Goal: Information Seeking & Learning: Compare options

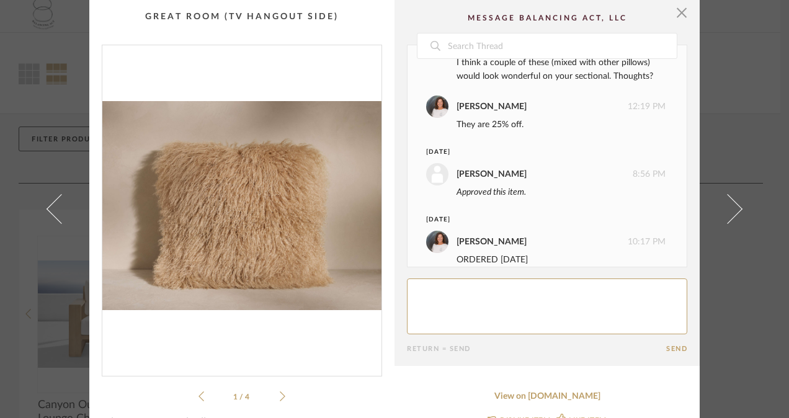
scroll to position [66, 0]
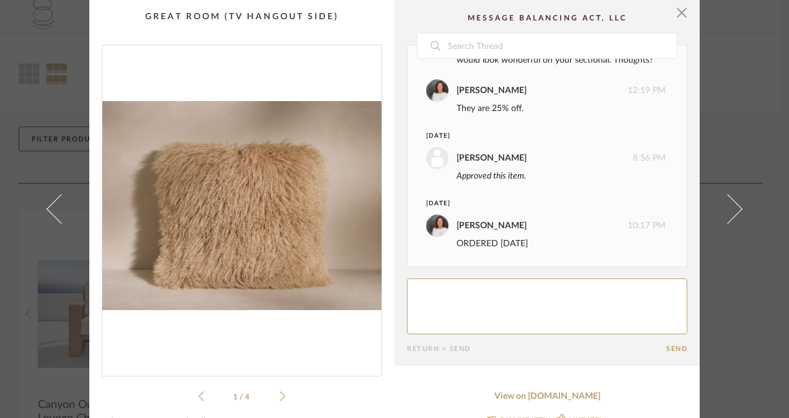
click at [674, 9] on span "button" at bounding box center [681, 12] width 25 height 25
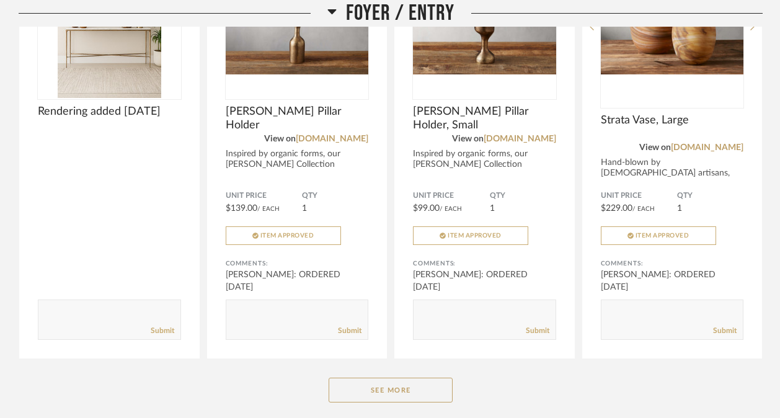
scroll to position [813, 0]
click at [390, 386] on button "See More" at bounding box center [391, 389] width 124 height 25
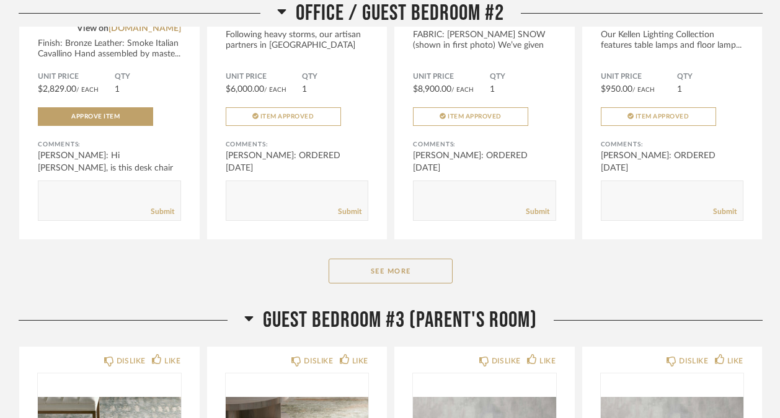
scroll to position [5028, 0]
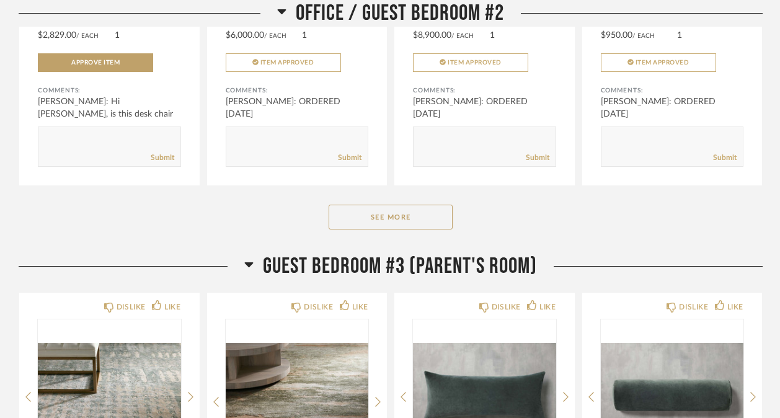
click at [399, 229] on button "See More" at bounding box center [391, 217] width 124 height 25
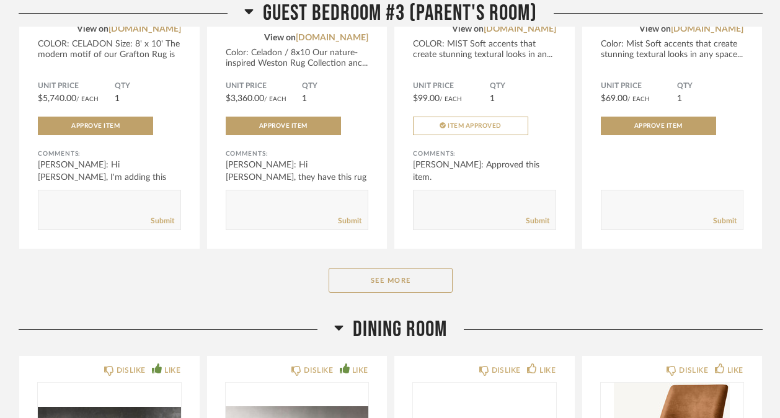
scroll to position [6399, 0]
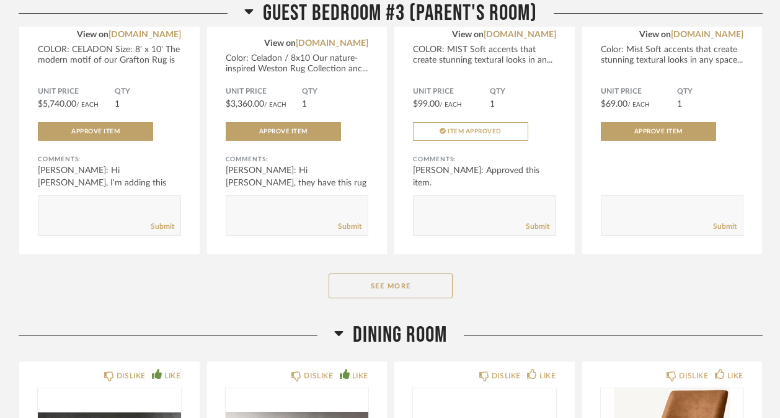
click at [396, 295] on button "See More" at bounding box center [391, 285] width 124 height 25
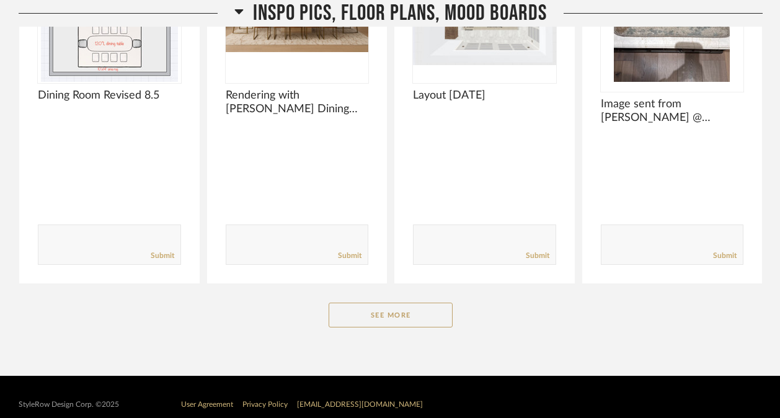
scroll to position [8304, 0]
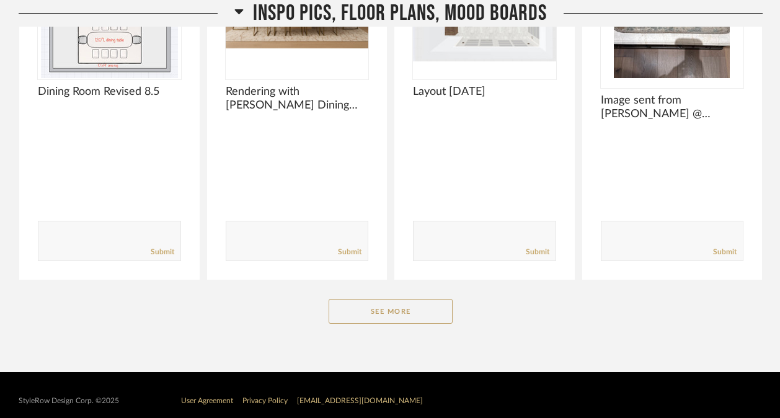
click at [425, 324] on button "See More" at bounding box center [391, 311] width 124 height 25
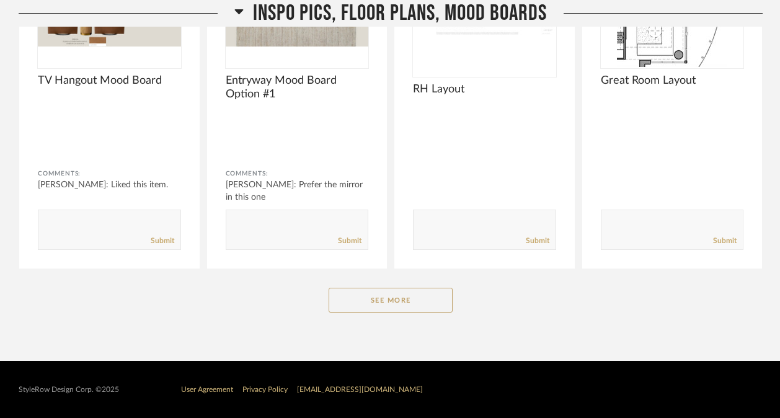
scroll to position [9916, 0]
click at [391, 294] on button "See More" at bounding box center [391, 300] width 124 height 25
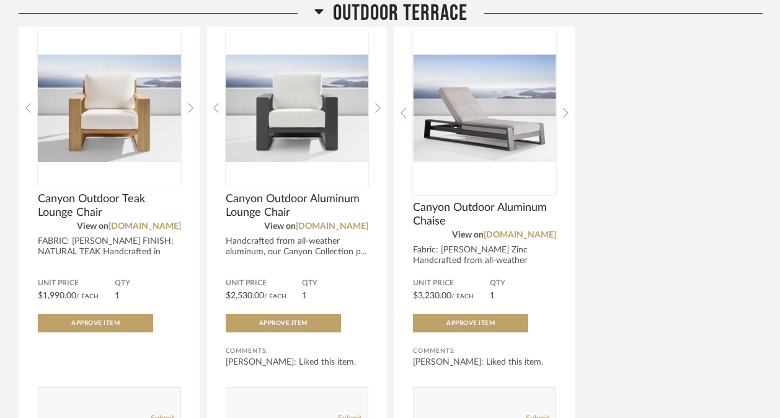
scroll to position [223, 0]
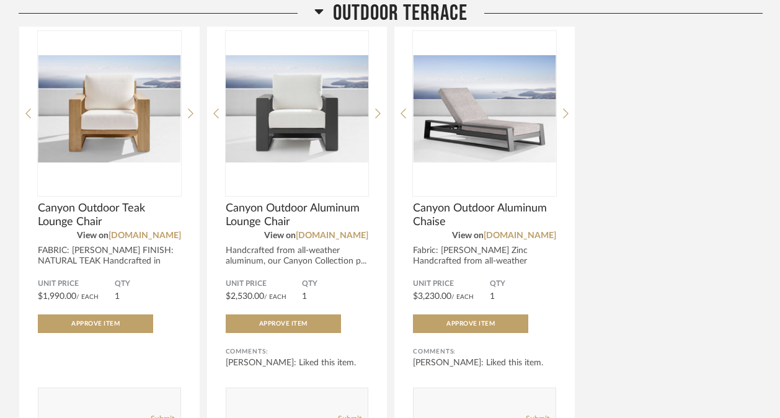
click at [188, 107] on div at bounding box center [191, 113] width 6 height 165
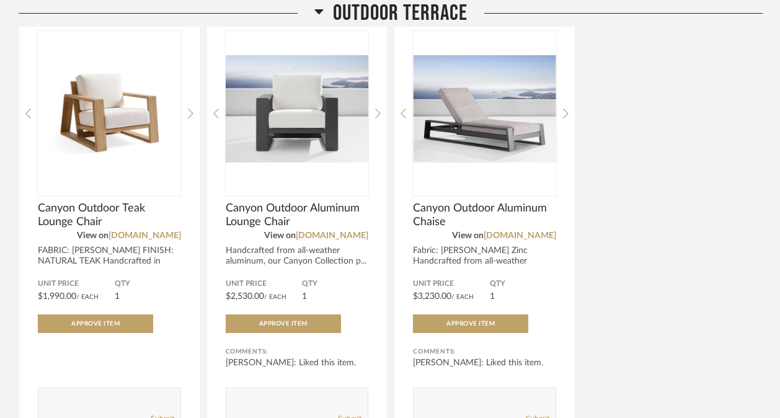
click at [375, 112] on icon at bounding box center [378, 113] width 6 height 11
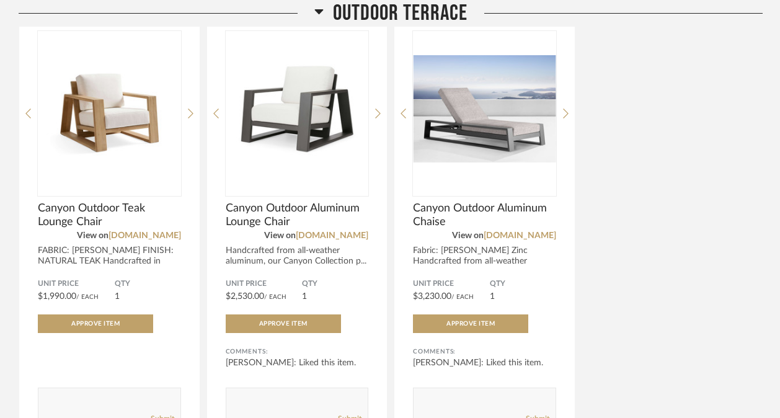
click at [375, 112] on icon at bounding box center [378, 113] width 6 height 11
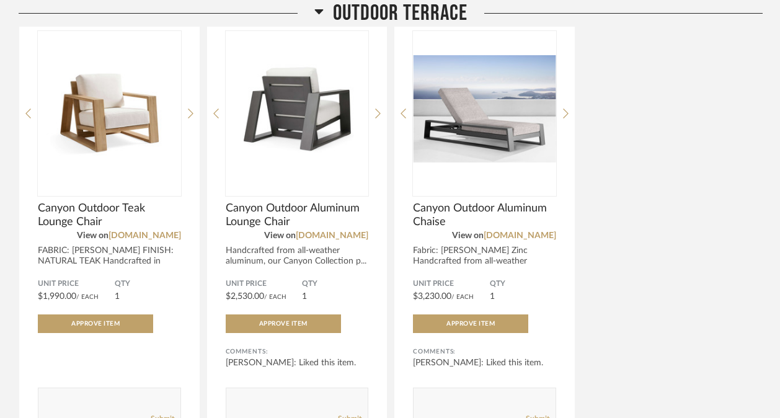
click at [375, 112] on icon at bounding box center [378, 113] width 6 height 11
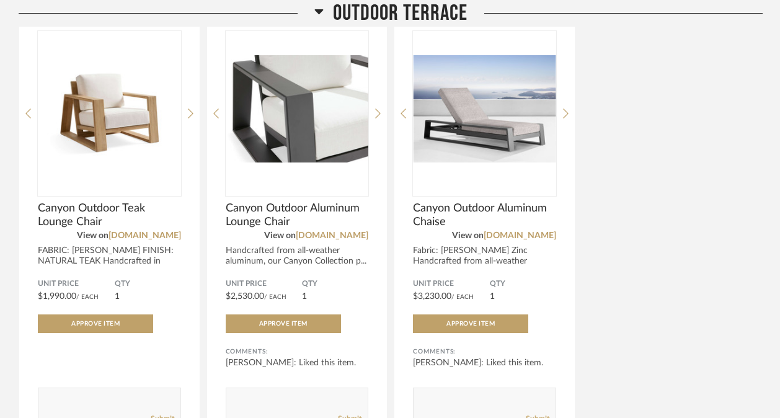
click at [187, 116] on div "DISLIKE LIKE Canyon Outdoor Teak Lounge Chair View on [DOMAIN_NAME] FABRIC: [PE…" at bounding box center [109, 225] width 180 height 442
click at [188, 110] on icon at bounding box center [191, 113] width 6 height 11
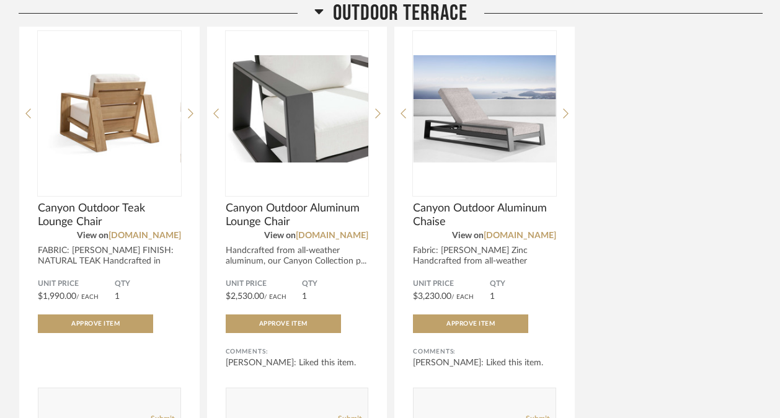
click at [188, 110] on icon at bounding box center [191, 113] width 6 height 11
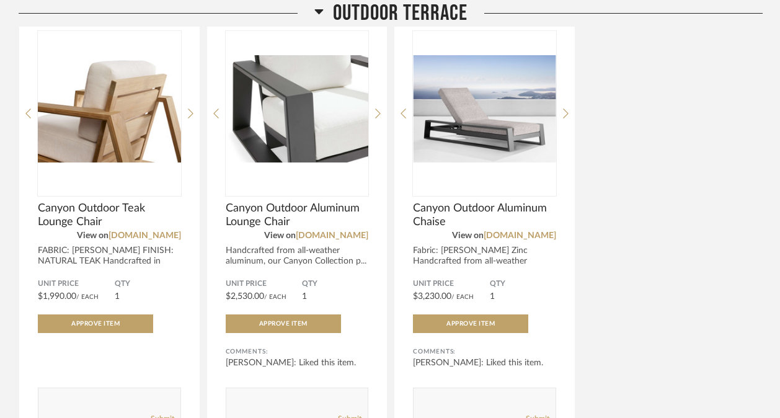
click at [188, 110] on icon at bounding box center [191, 113] width 6 height 11
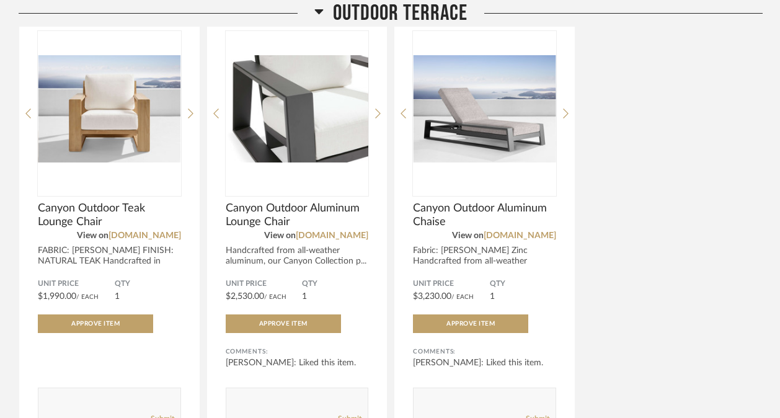
click at [188, 110] on icon at bounding box center [191, 113] width 6 height 11
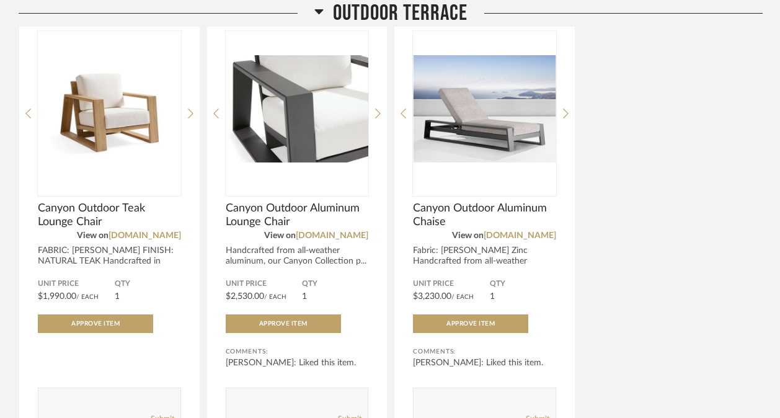
click at [188, 110] on icon at bounding box center [191, 113] width 6 height 11
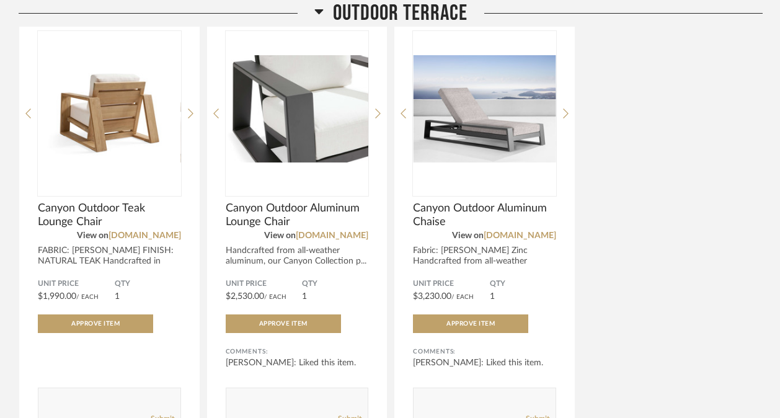
click at [188, 110] on icon at bounding box center [191, 113] width 6 height 11
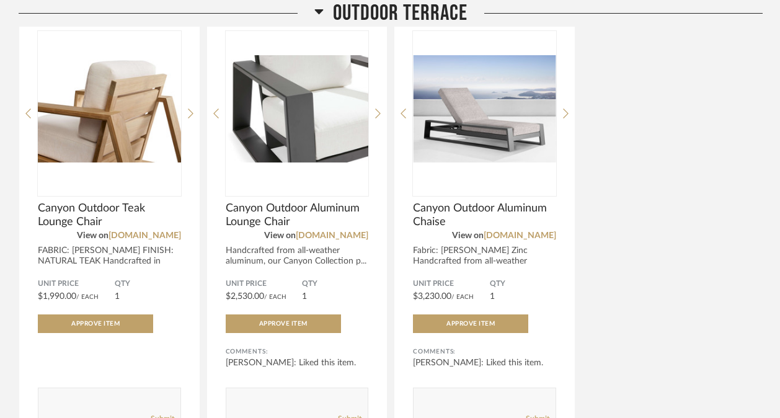
click at [188, 110] on icon at bounding box center [191, 113] width 6 height 11
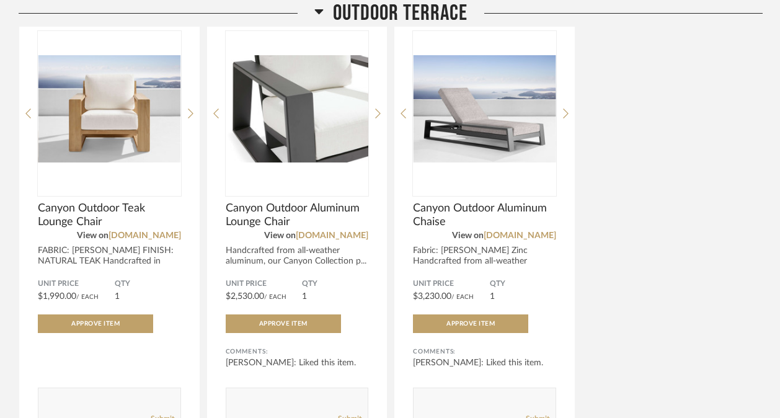
click at [376, 113] on icon at bounding box center [378, 113] width 6 height 11
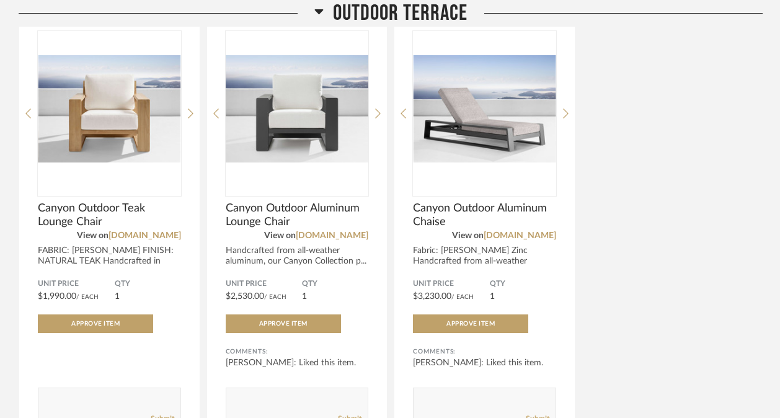
click at [376, 113] on icon at bounding box center [378, 113] width 6 height 11
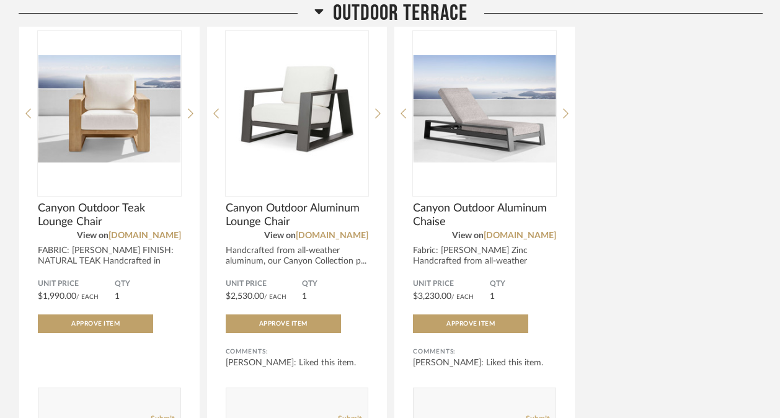
click at [376, 113] on icon at bounding box center [378, 113] width 6 height 11
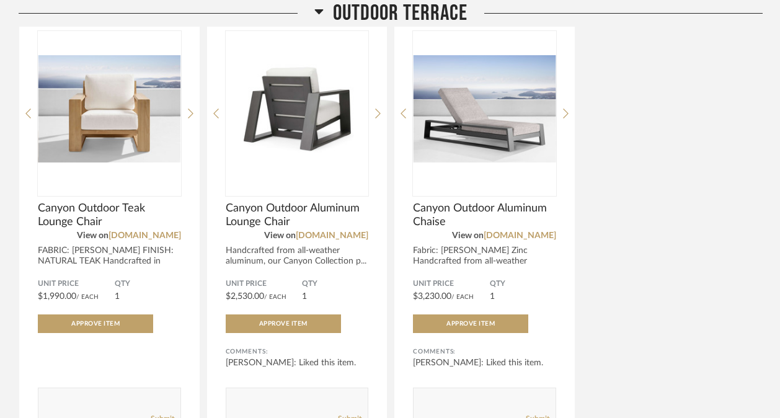
click at [376, 113] on icon at bounding box center [378, 113] width 6 height 11
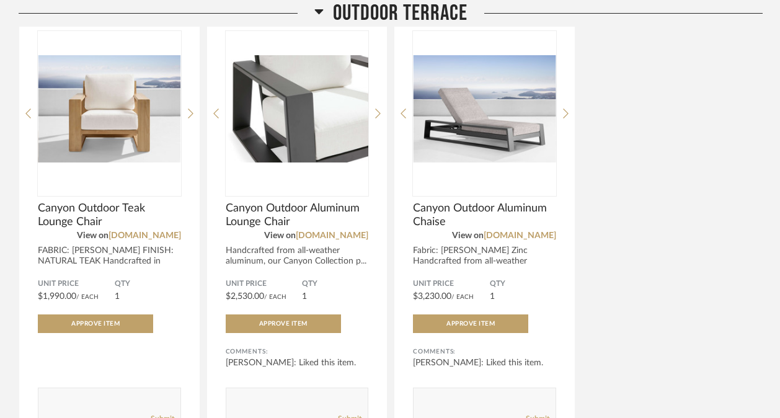
click at [376, 113] on icon at bounding box center [378, 113] width 6 height 11
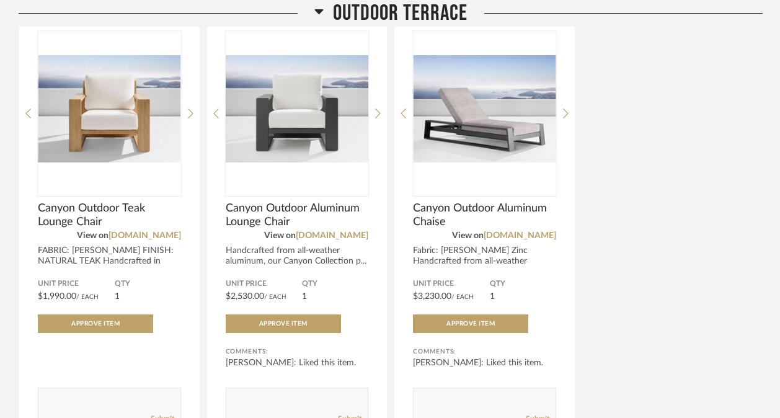
click at [376, 113] on icon at bounding box center [378, 113] width 6 height 11
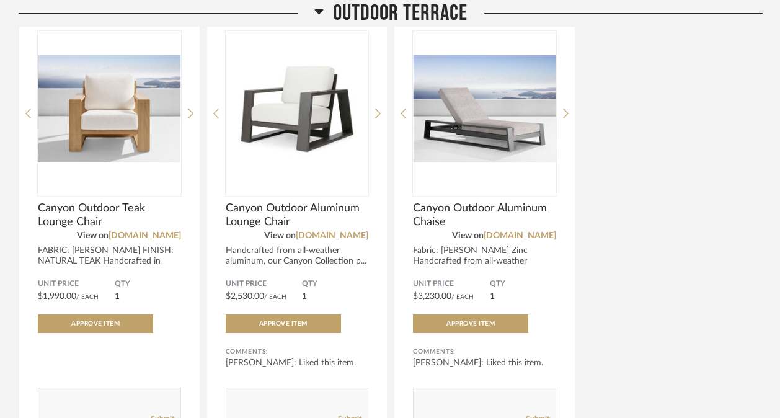
click at [565, 108] on icon at bounding box center [566, 113] width 6 height 11
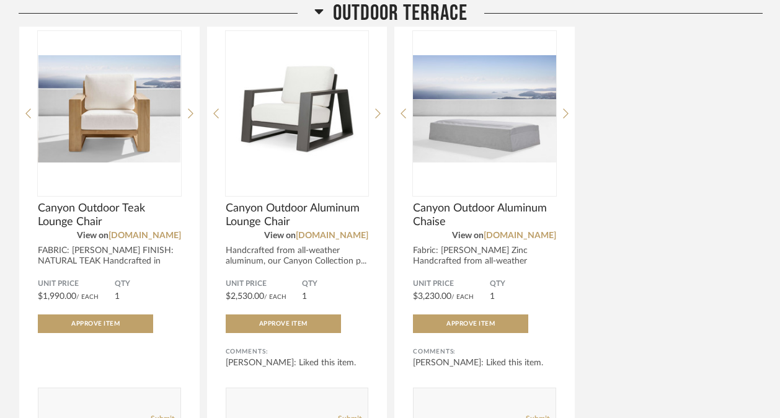
click at [565, 108] on icon at bounding box center [566, 113] width 6 height 11
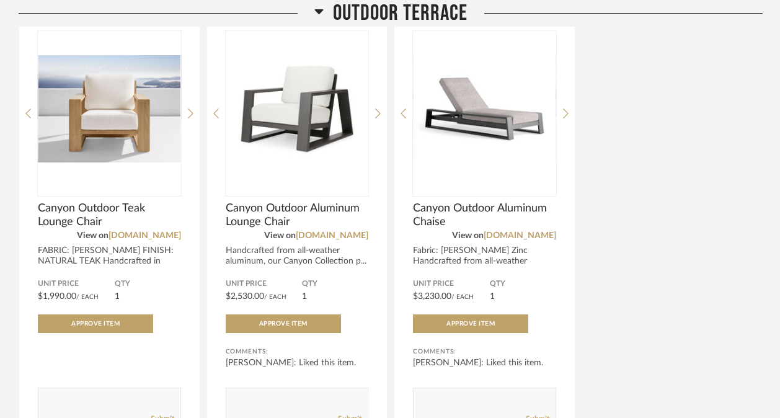
click at [565, 108] on icon at bounding box center [566, 113] width 6 height 11
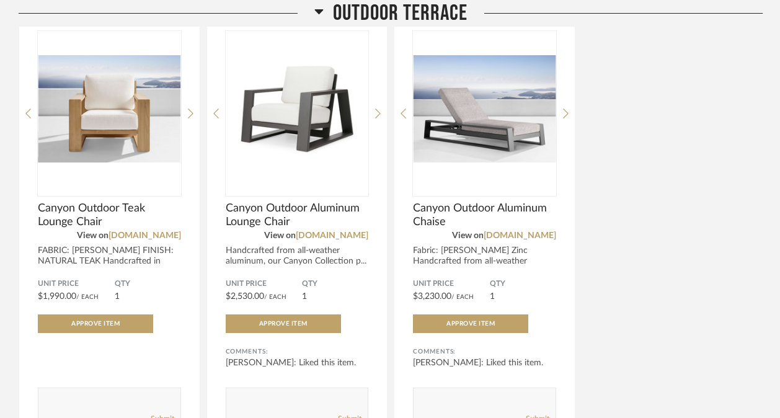
click at [192, 112] on icon at bounding box center [191, 113] width 6 height 10
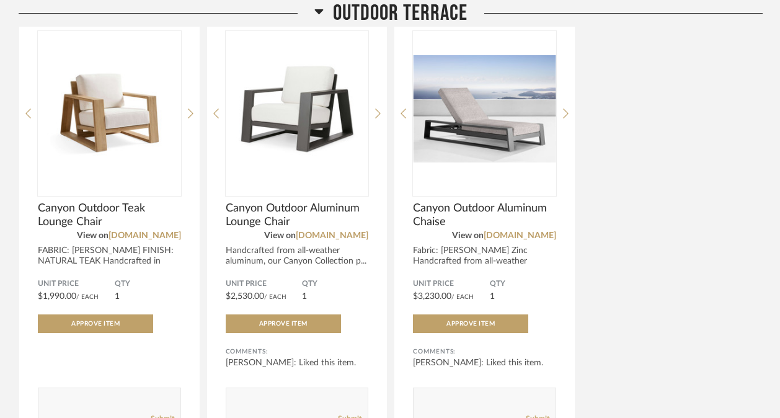
click at [192, 112] on icon at bounding box center [191, 113] width 6 height 10
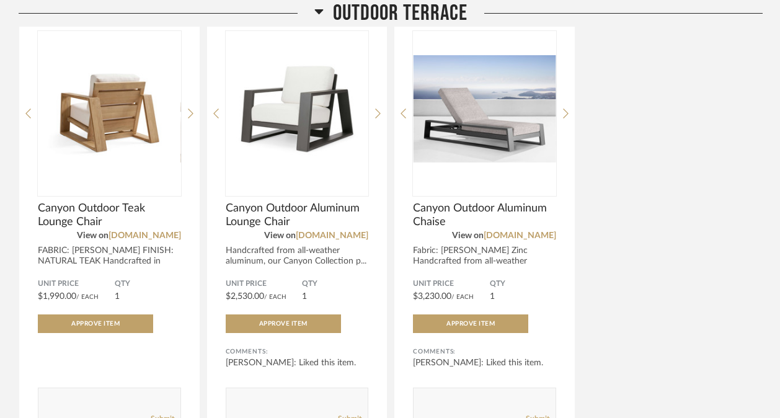
click at [192, 112] on icon at bounding box center [191, 113] width 6 height 10
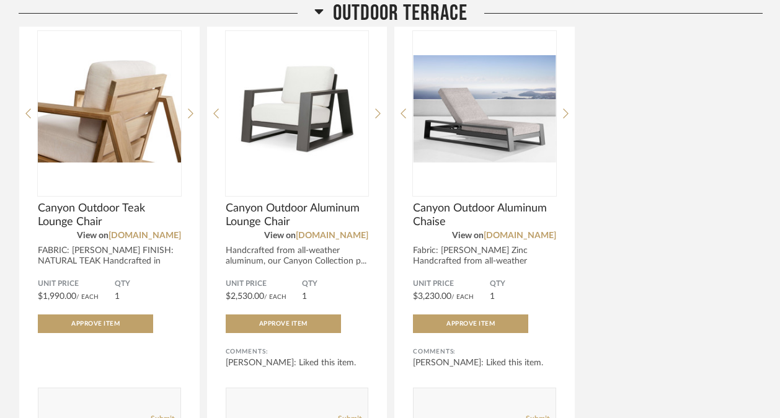
click at [192, 112] on icon at bounding box center [191, 113] width 6 height 10
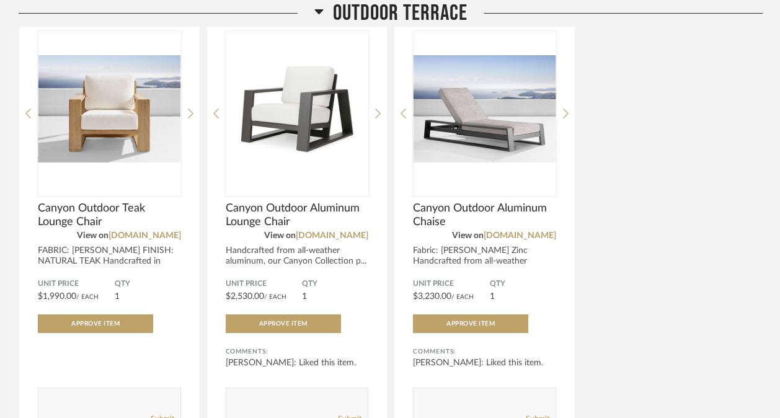
click at [189, 109] on icon at bounding box center [191, 113] width 6 height 11
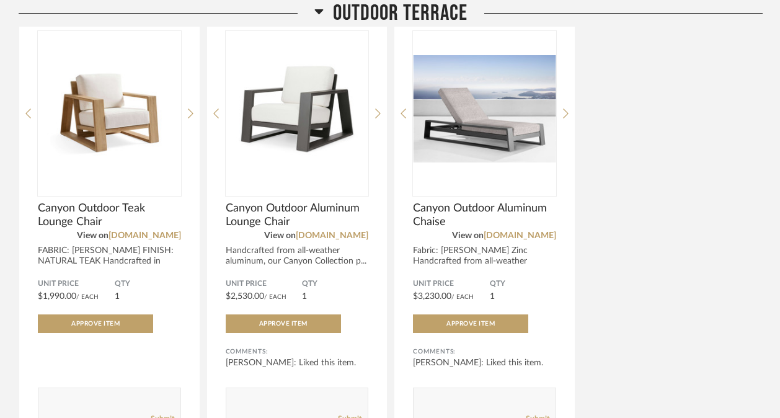
click at [189, 109] on icon at bounding box center [191, 113] width 6 height 11
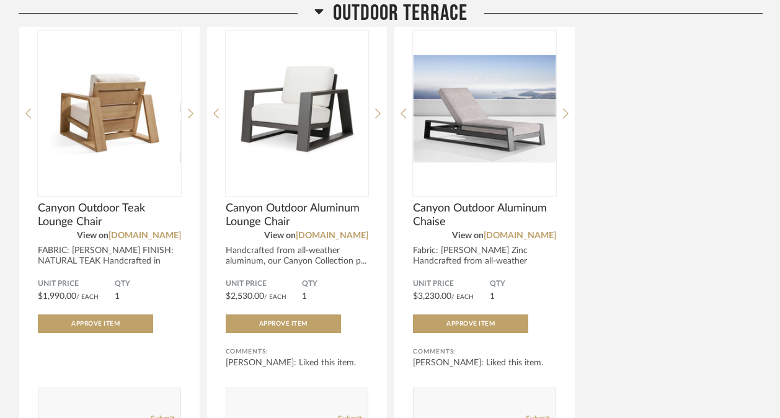
click at [189, 109] on icon at bounding box center [191, 113] width 6 height 11
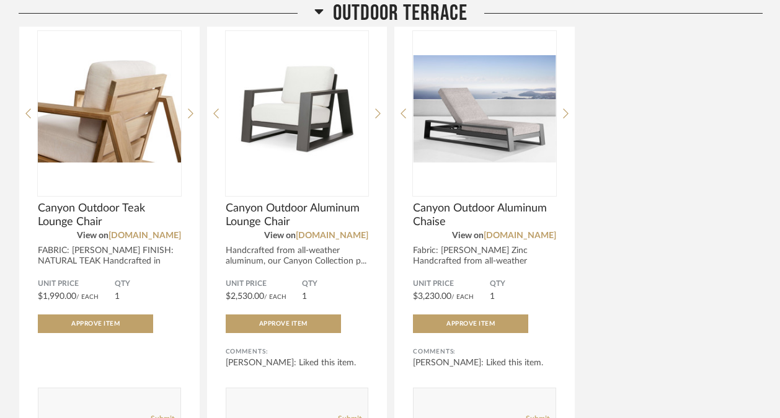
click at [379, 113] on icon at bounding box center [378, 113] width 6 height 11
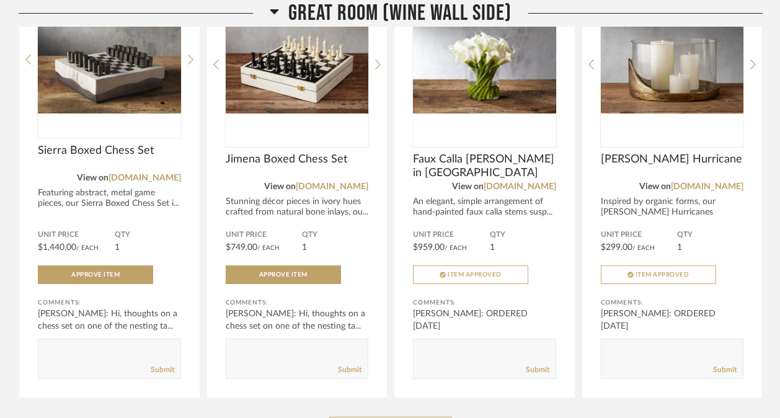
scroll to position [2196, 0]
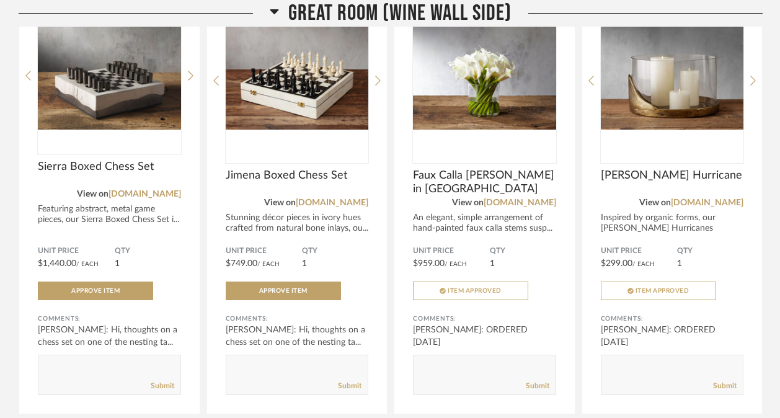
click at [191, 74] on div at bounding box center [191, 75] width 6 height 155
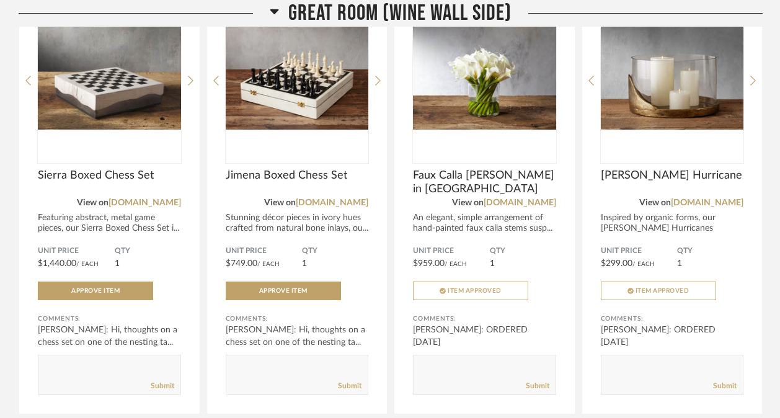
click at [191, 74] on div at bounding box center [191, 80] width 6 height 165
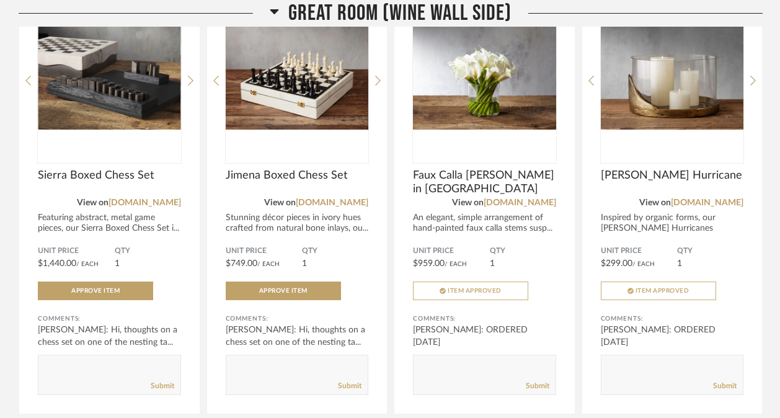
click at [191, 74] on div at bounding box center [191, 80] width 6 height 165
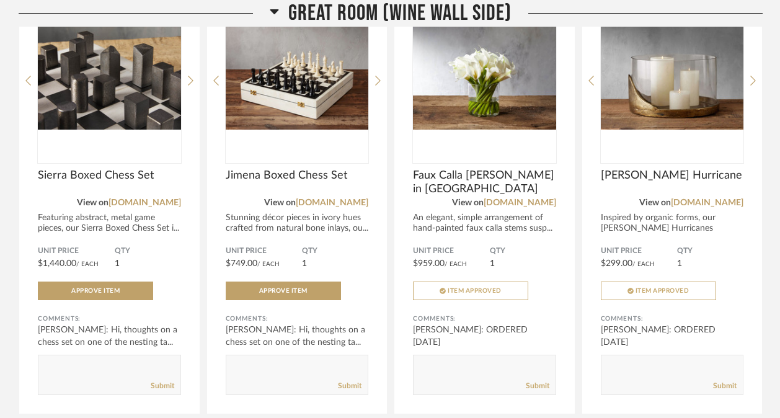
click at [191, 74] on div at bounding box center [191, 80] width 6 height 165
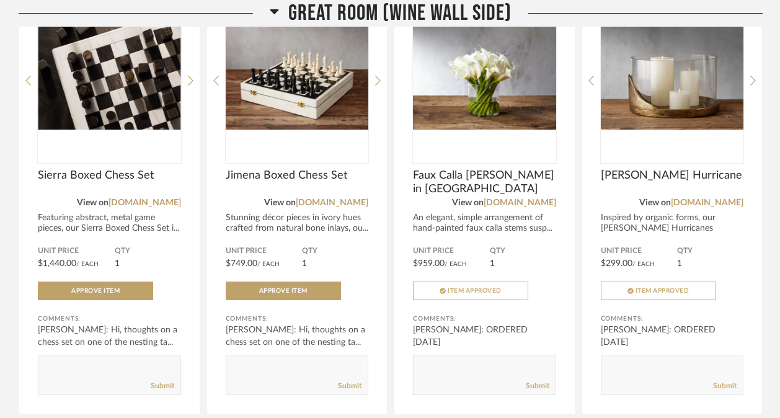
click at [191, 74] on div at bounding box center [191, 80] width 6 height 165
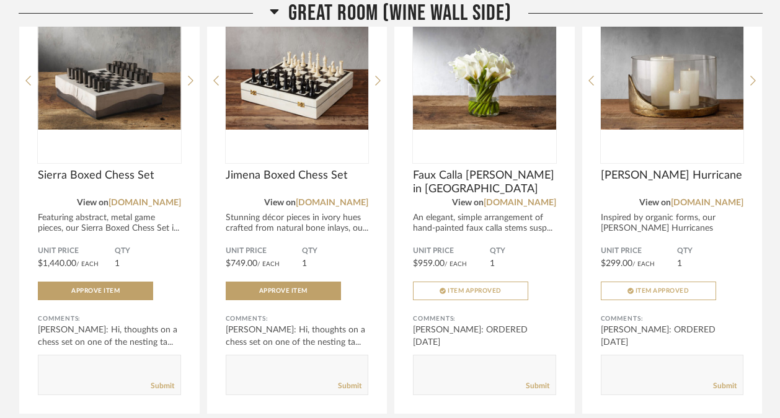
click at [379, 81] on icon at bounding box center [378, 80] width 6 height 11
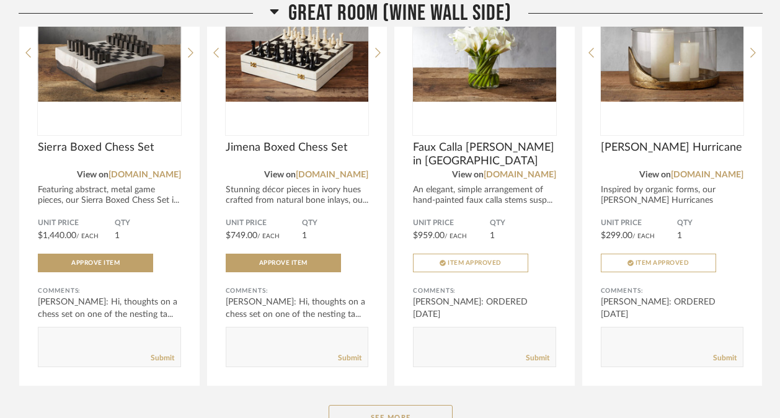
scroll to position [2225, 0]
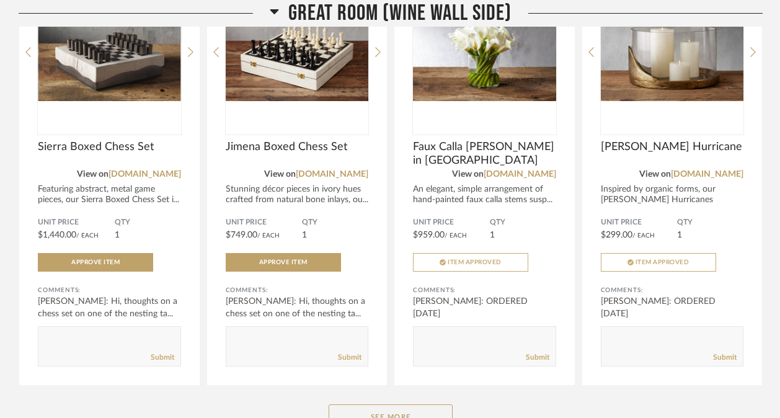
click at [188, 55] on icon at bounding box center [191, 51] width 6 height 11
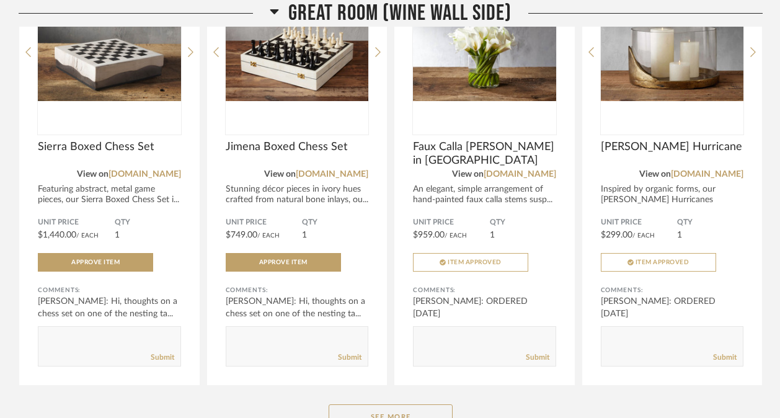
click at [188, 55] on icon at bounding box center [191, 51] width 6 height 11
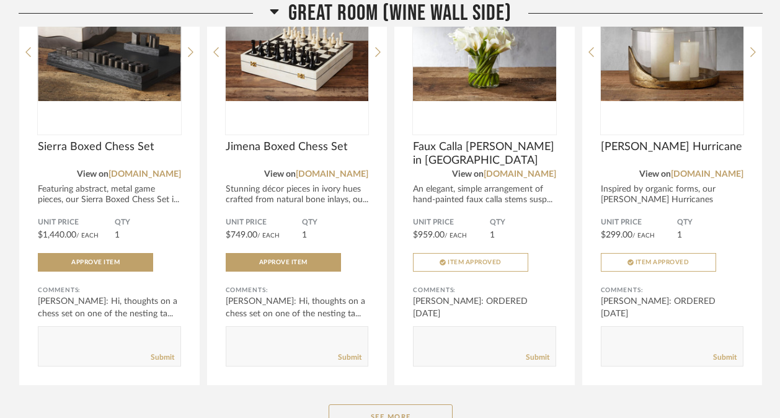
click at [188, 55] on icon at bounding box center [191, 51] width 6 height 11
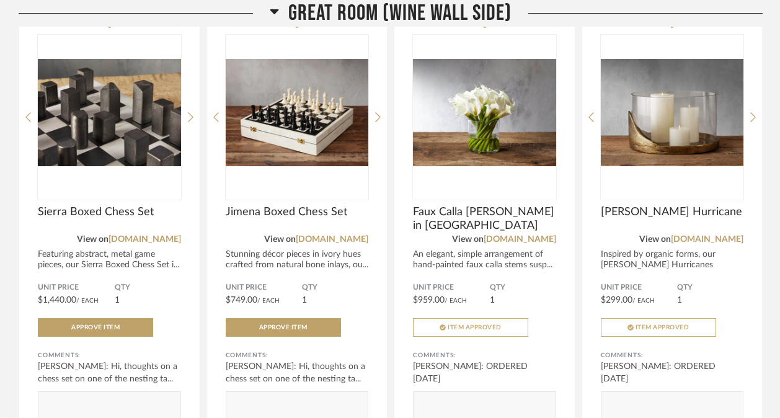
scroll to position [2151, 0]
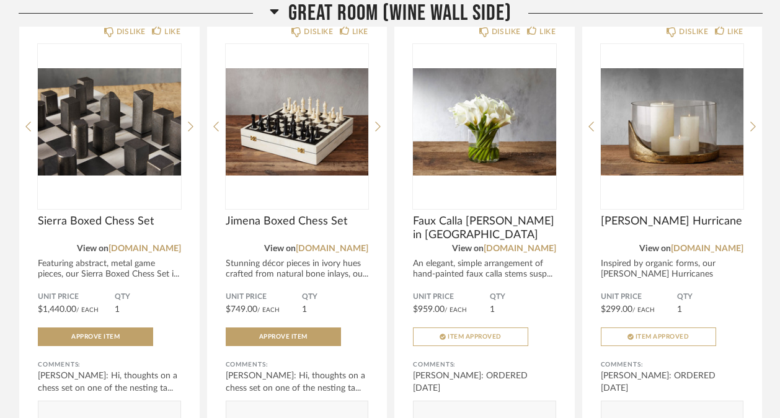
click at [190, 129] on icon at bounding box center [191, 126] width 6 height 11
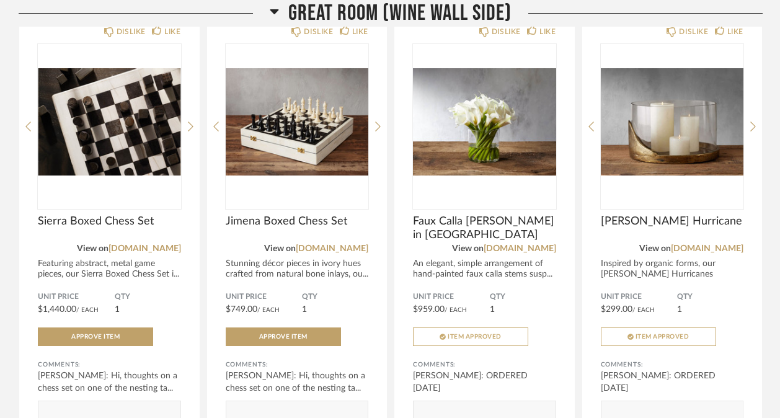
click at [190, 129] on icon at bounding box center [191, 126] width 6 height 11
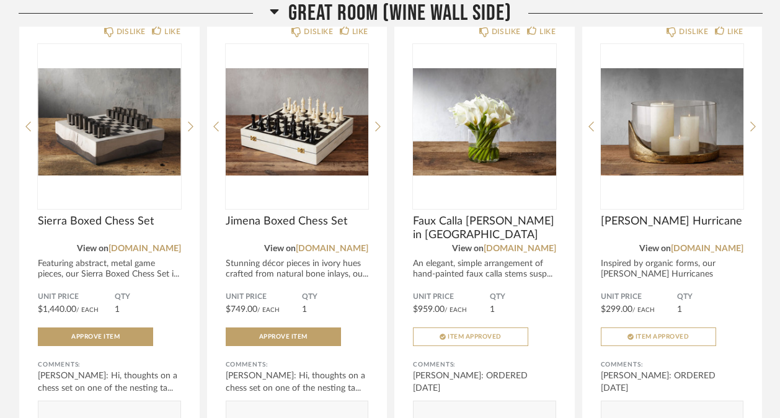
click at [190, 129] on icon at bounding box center [191, 126] width 6 height 11
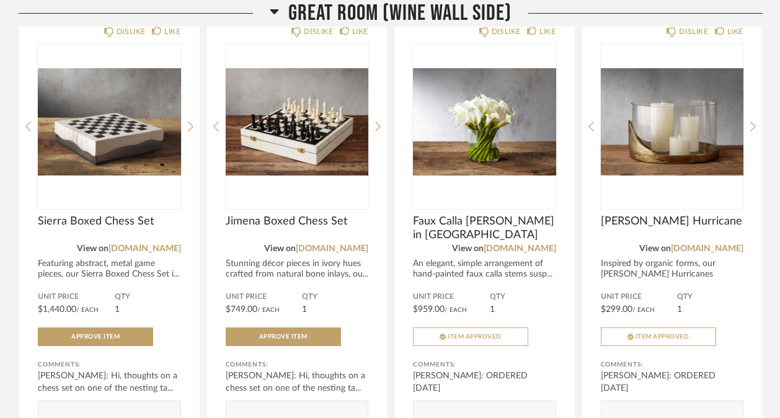
click at [190, 129] on icon at bounding box center [191, 126] width 6 height 11
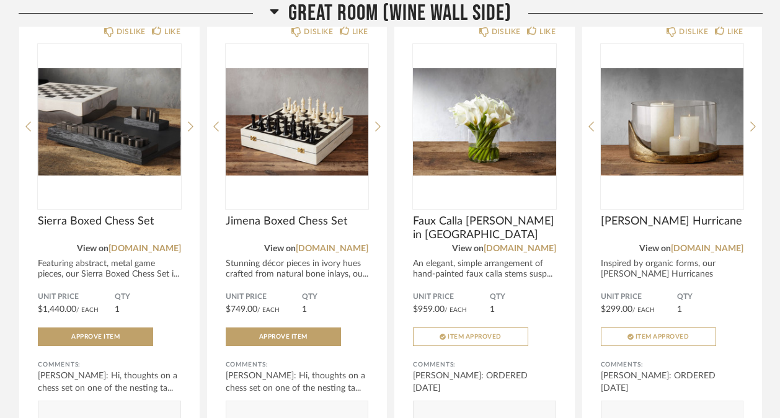
click at [190, 129] on icon at bounding box center [191, 126] width 6 height 11
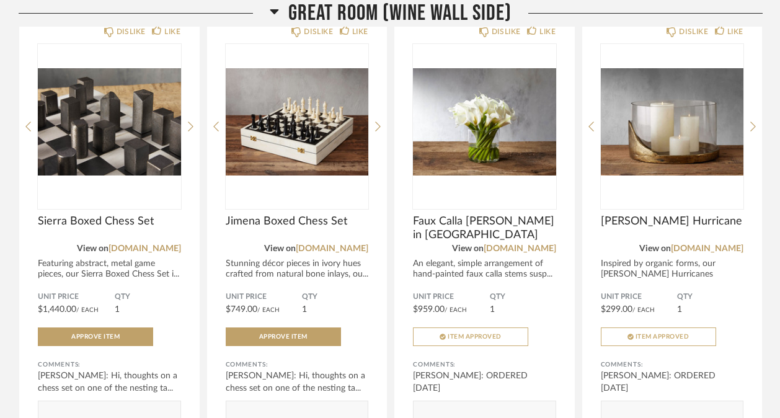
click at [190, 129] on icon at bounding box center [191, 126] width 6 height 11
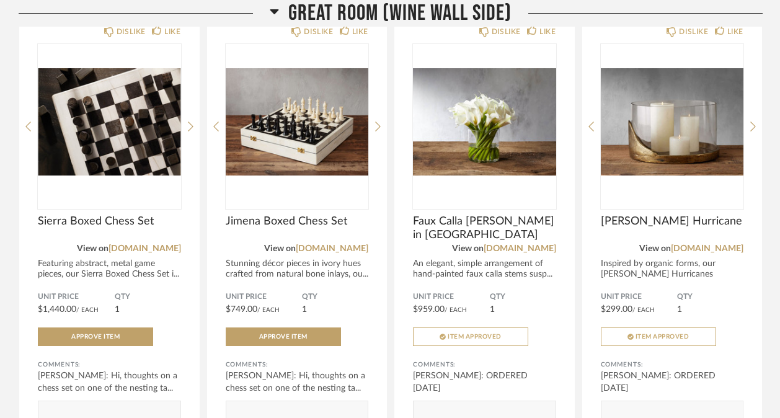
click at [190, 129] on icon at bounding box center [191, 126] width 6 height 11
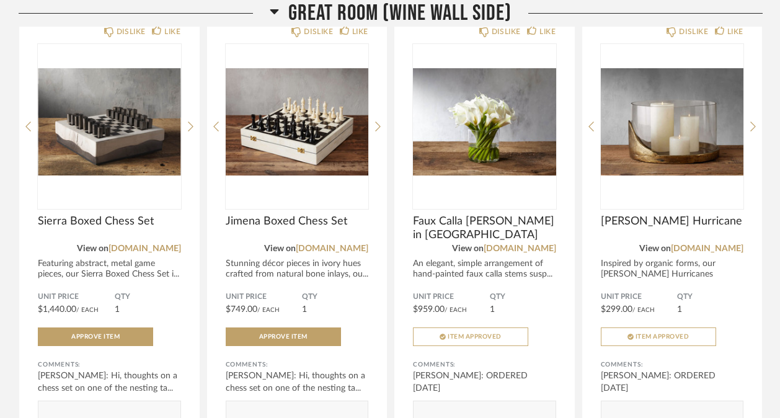
click at [190, 129] on icon at bounding box center [191, 126] width 6 height 11
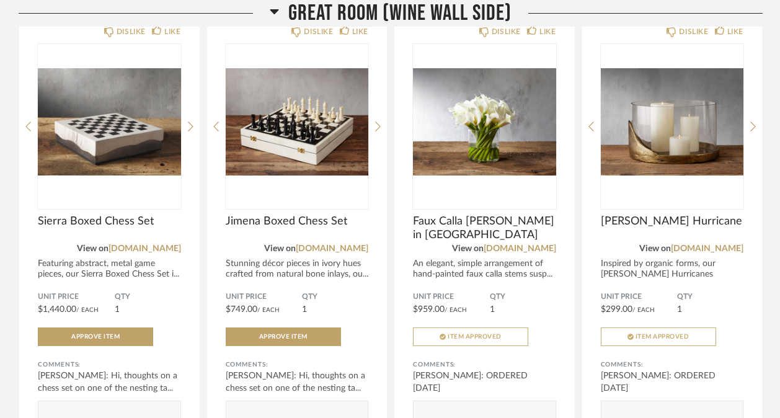
click at [190, 129] on icon at bounding box center [191, 126] width 6 height 11
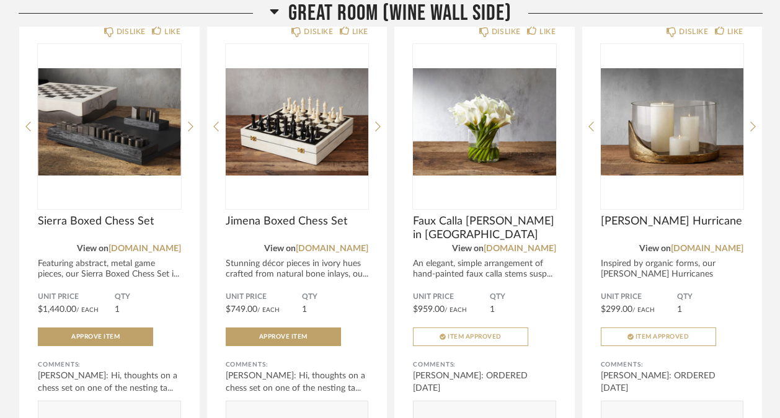
click at [190, 129] on icon at bounding box center [191, 126] width 6 height 11
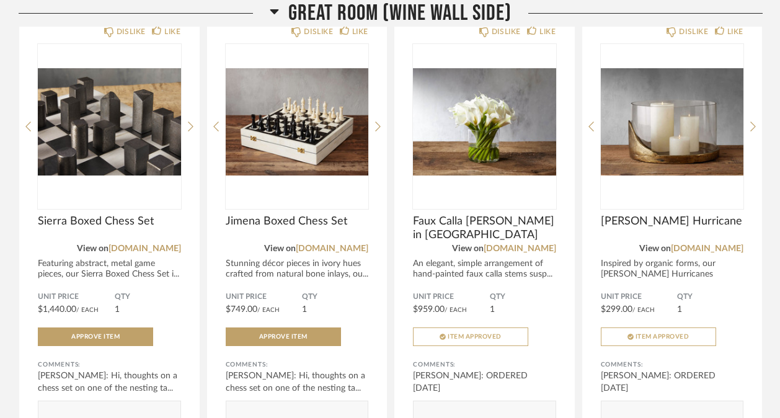
click at [190, 129] on icon at bounding box center [191, 126] width 6 height 11
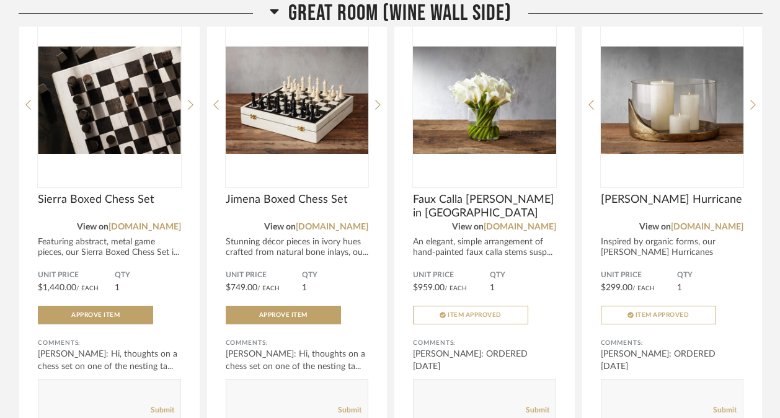
scroll to position [2173, 0]
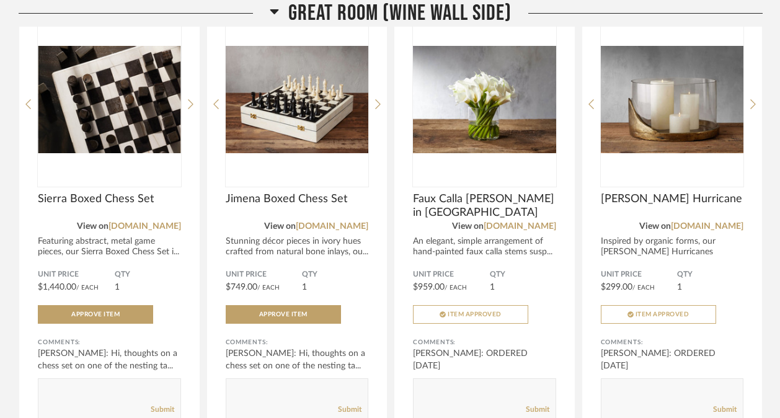
click at [189, 108] on icon at bounding box center [191, 104] width 6 height 11
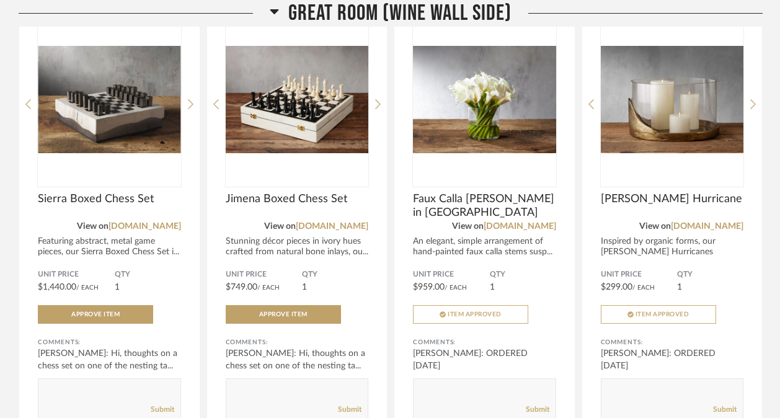
click at [189, 108] on icon at bounding box center [191, 104] width 6 height 11
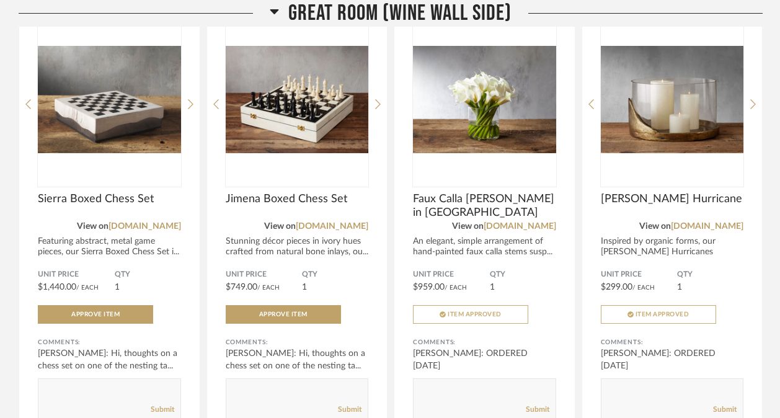
click at [189, 108] on icon at bounding box center [191, 104] width 6 height 11
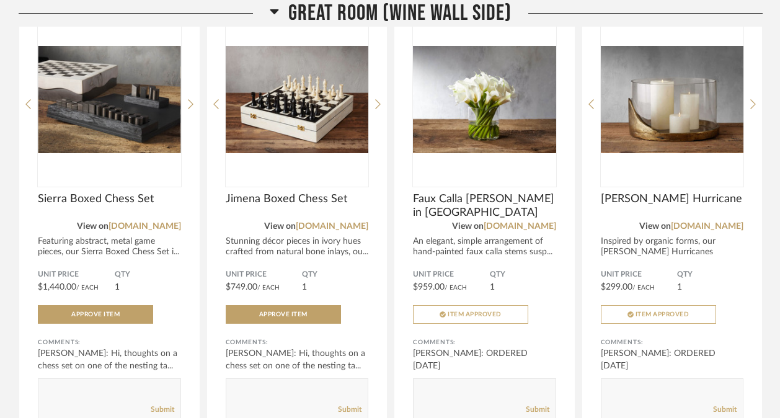
click at [189, 108] on icon at bounding box center [191, 104] width 6 height 11
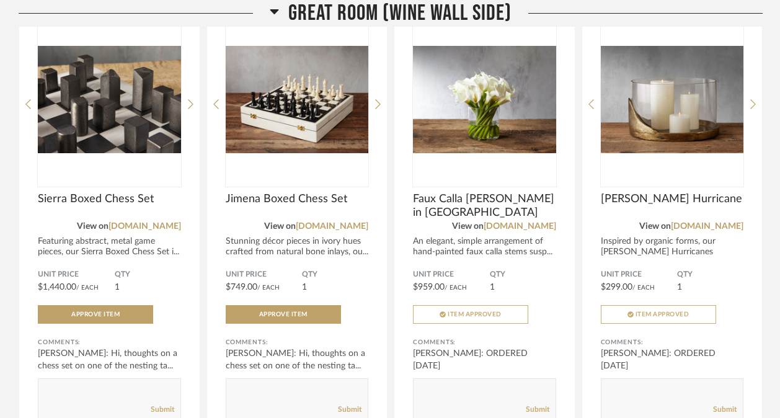
click at [189, 108] on icon at bounding box center [191, 104] width 6 height 11
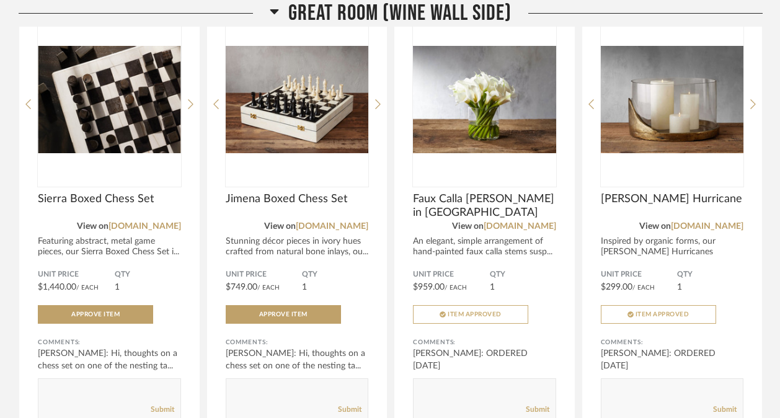
click at [189, 108] on icon at bounding box center [191, 104] width 6 height 11
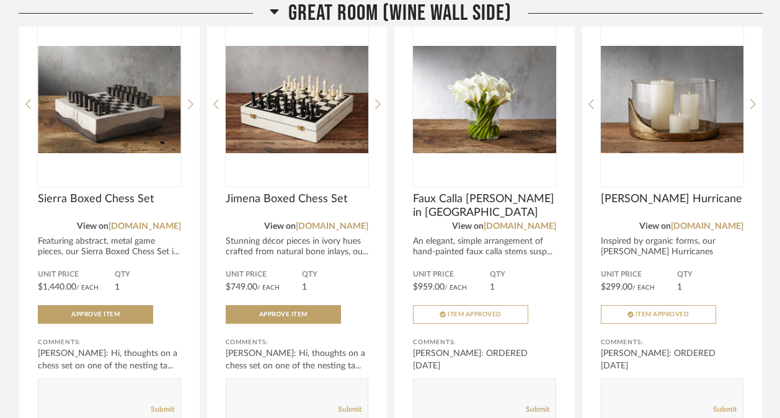
click at [189, 108] on icon at bounding box center [191, 104] width 6 height 11
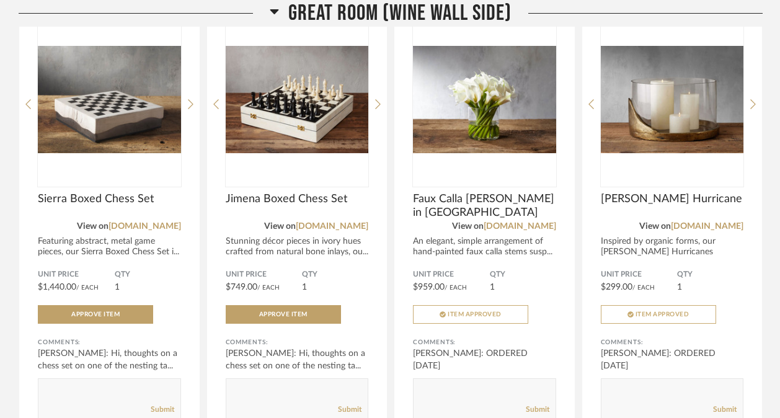
click at [189, 108] on icon at bounding box center [191, 104] width 6 height 11
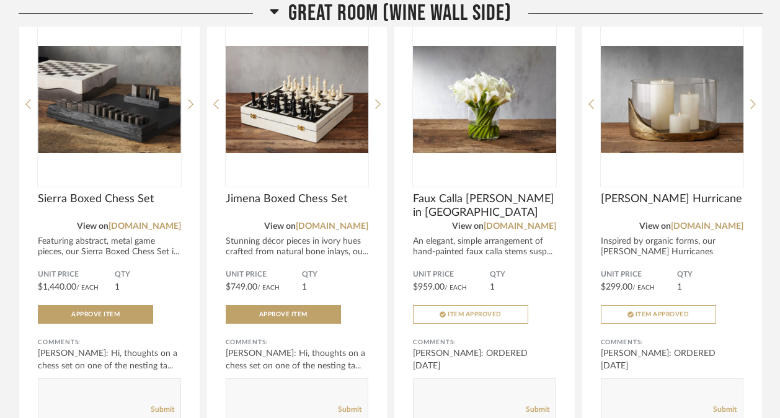
click at [189, 108] on icon at bounding box center [191, 104] width 6 height 11
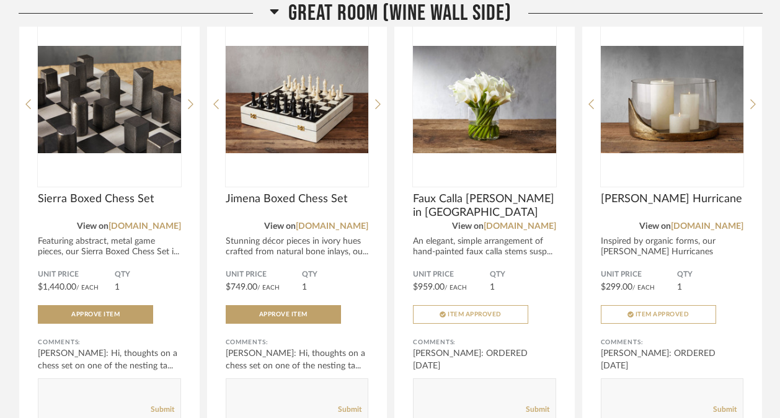
click at [189, 108] on icon at bounding box center [191, 104] width 6 height 11
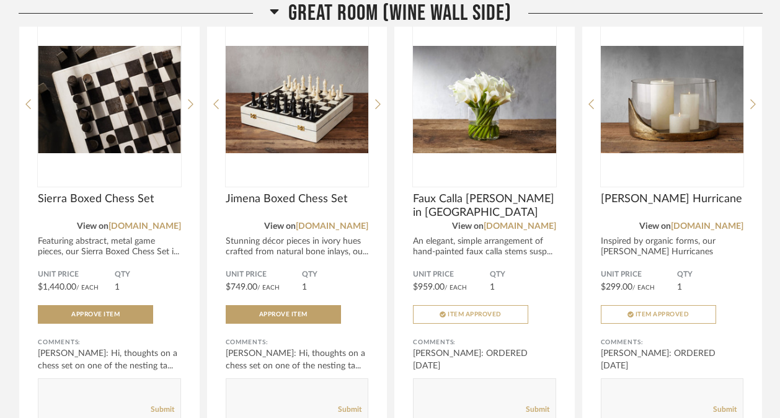
click at [189, 108] on icon at bounding box center [191, 104] width 6 height 11
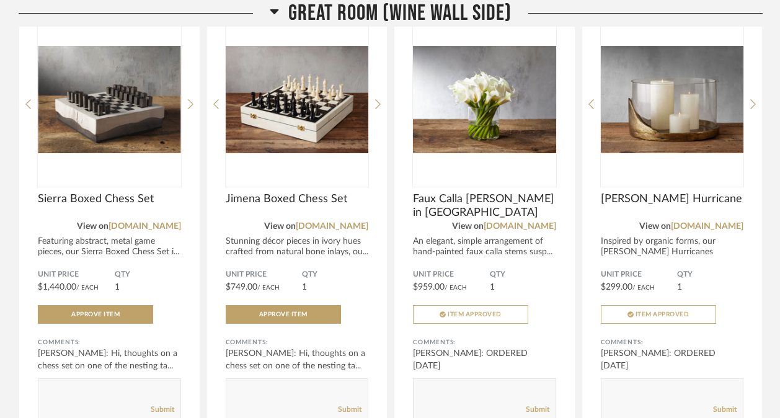
click at [189, 108] on icon at bounding box center [191, 104] width 6 height 11
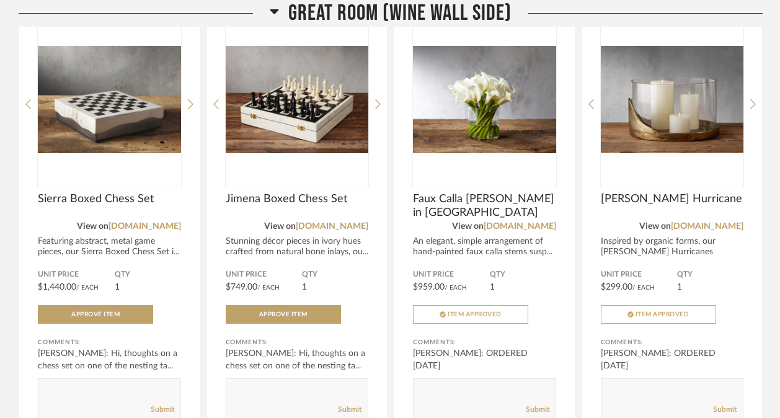
click at [189, 108] on icon at bounding box center [191, 104] width 6 height 11
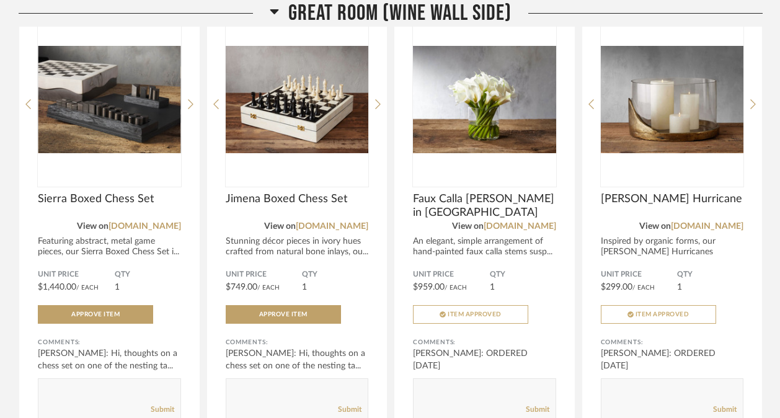
click at [189, 108] on icon at bounding box center [191, 104] width 6 height 11
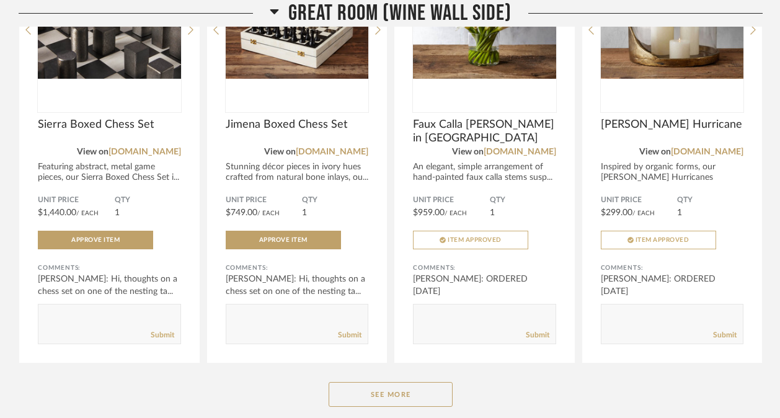
scroll to position [2407, 0]
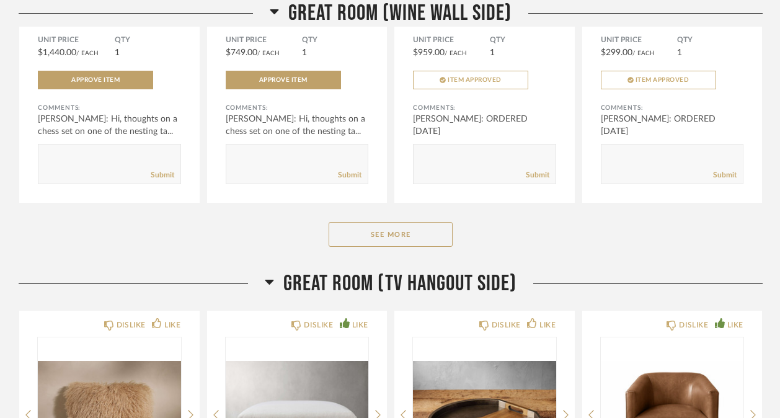
click at [396, 242] on button "See More" at bounding box center [391, 234] width 124 height 25
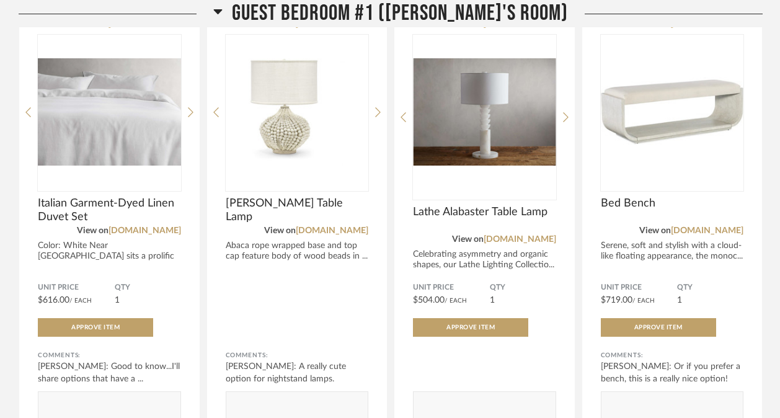
scroll to position [5137, 0]
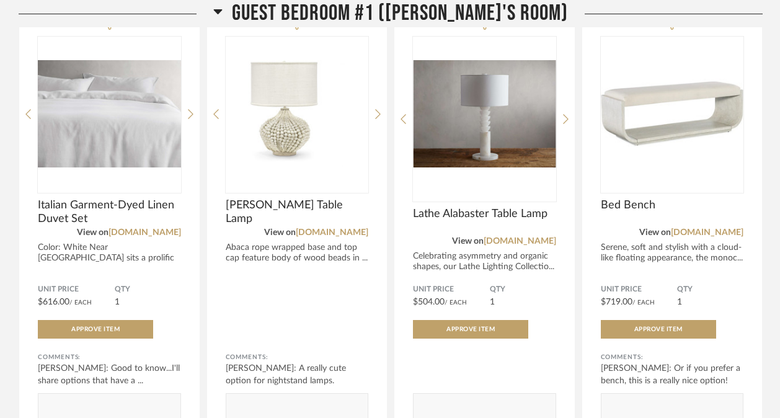
click at [566, 124] on icon at bounding box center [566, 119] width 6 height 10
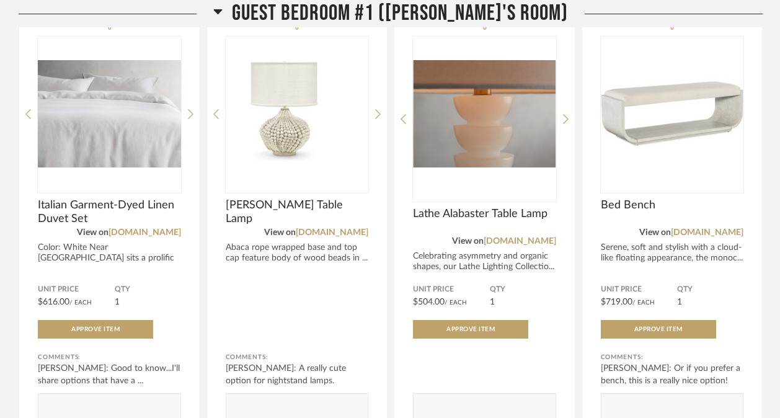
click at [566, 124] on icon at bounding box center [566, 119] width 6 height 10
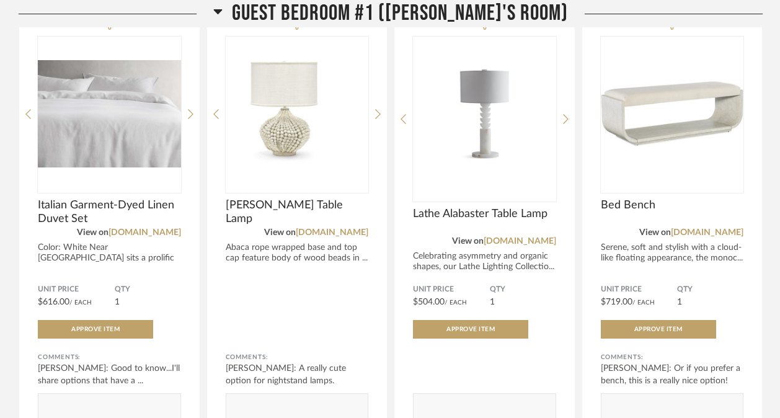
click at [566, 124] on icon at bounding box center [566, 119] width 6 height 10
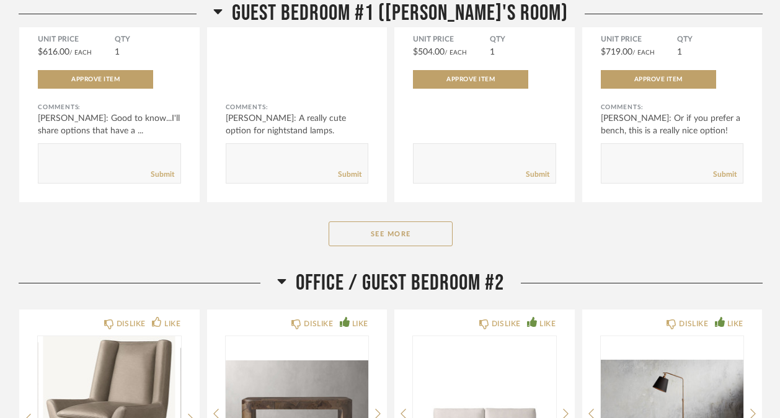
scroll to position [5353, 0]
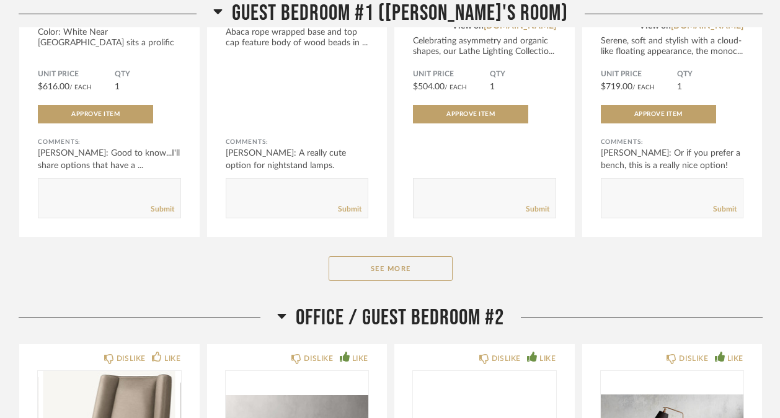
click at [415, 281] on button "See More" at bounding box center [391, 268] width 124 height 25
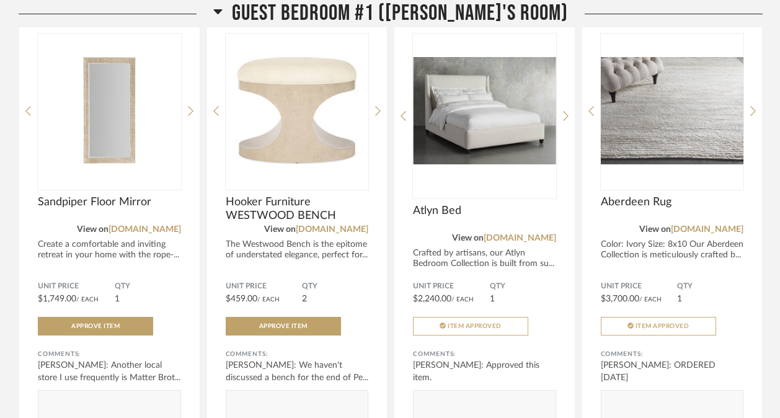
scroll to position [5589, 0]
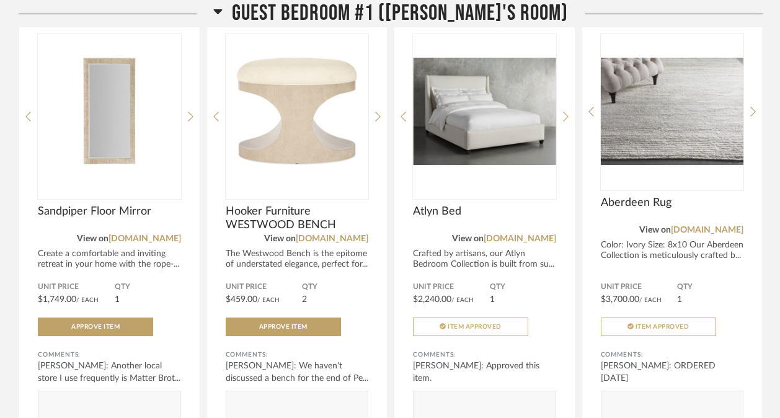
click at [192, 127] on div at bounding box center [191, 116] width 6 height 165
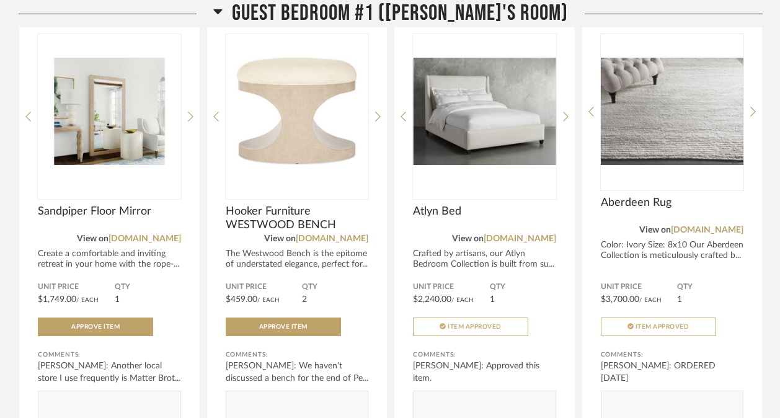
click at [189, 122] on icon at bounding box center [191, 116] width 6 height 11
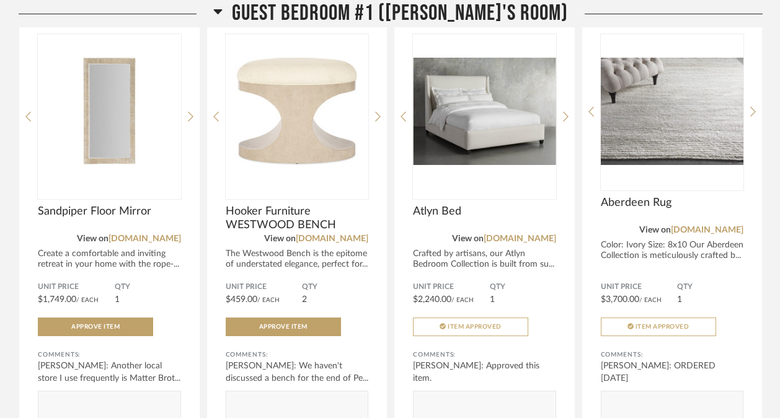
click at [189, 122] on icon at bounding box center [191, 116] width 6 height 11
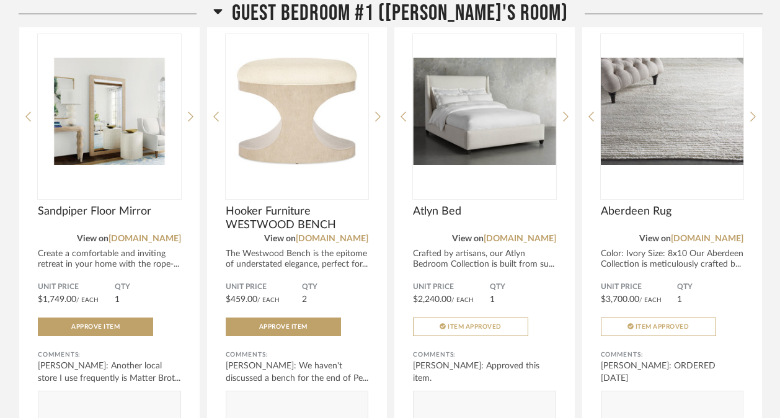
click at [754, 122] on icon at bounding box center [753, 116] width 6 height 11
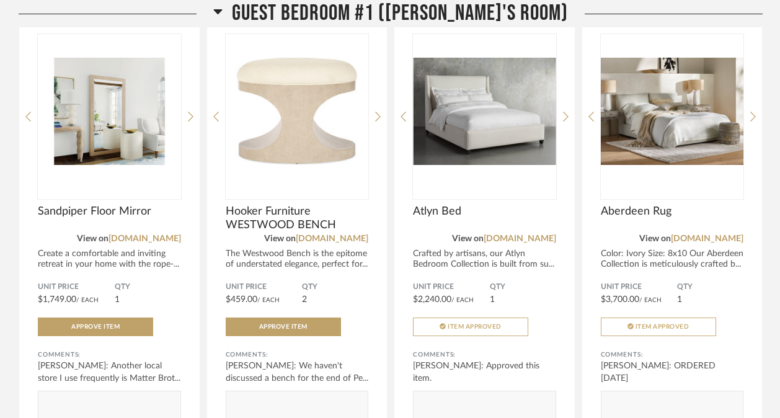
click at [754, 122] on icon at bounding box center [753, 116] width 6 height 11
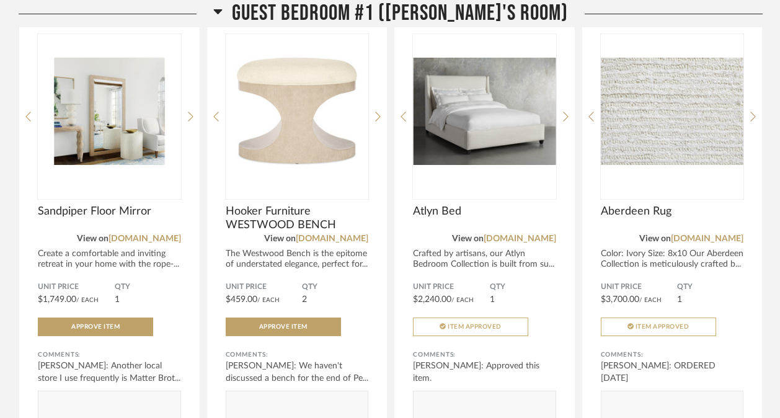
click at [754, 122] on icon at bounding box center [753, 116] width 6 height 11
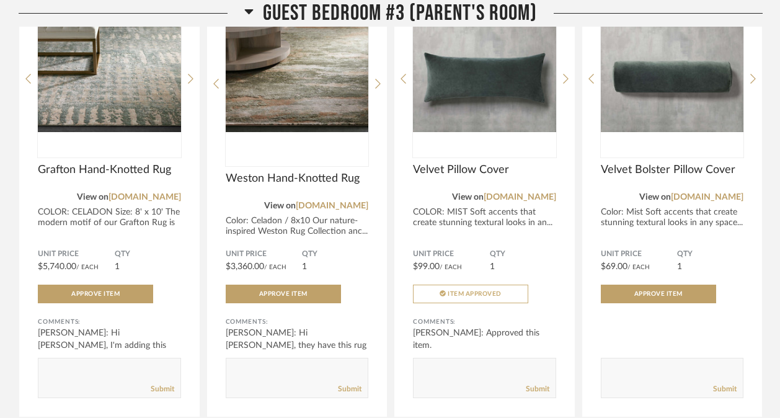
scroll to position [8061, 0]
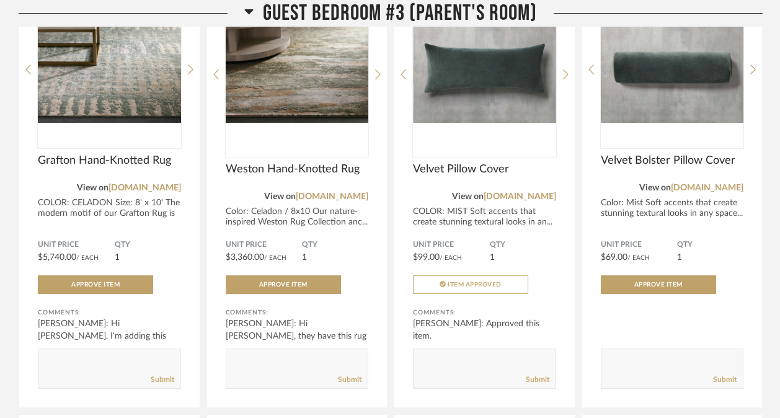
click at [188, 75] on icon at bounding box center [191, 69] width 6 height 11
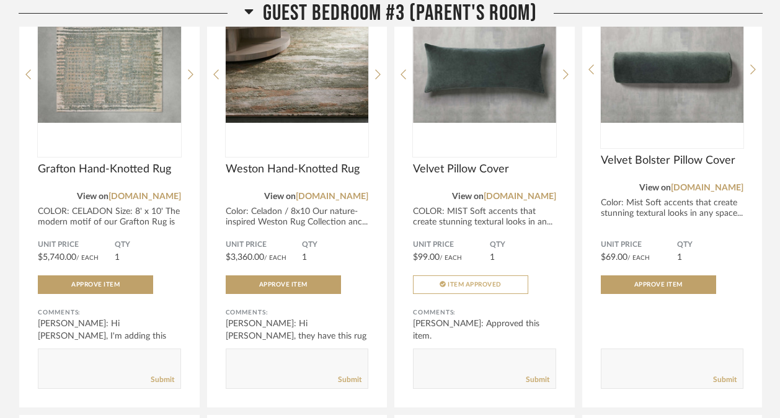
click at [188, 80] on icon at bounding box center [191, 74] width 6 height 11
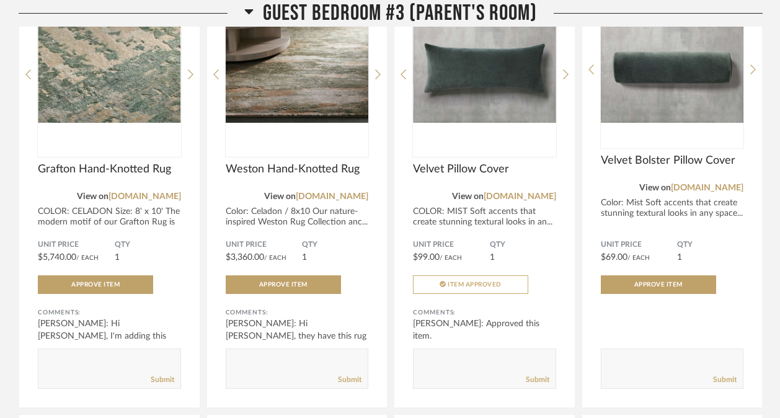
click at [188, 80] on icon at bounding box center [191, 74] width 6 height 11
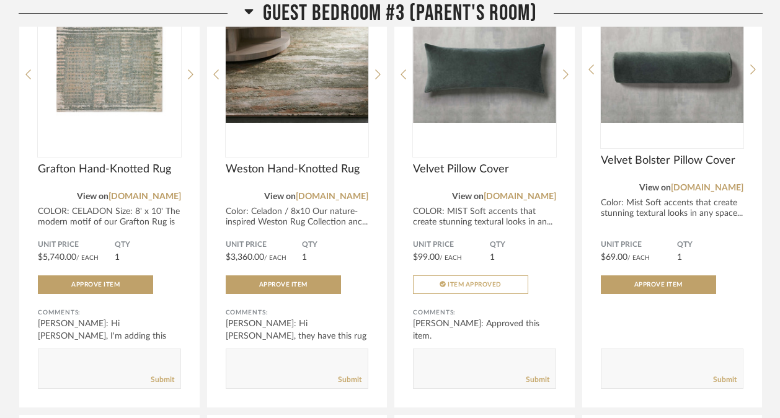
click at [188, 80] on icon at bounding box center [191, 74] width 6 height 11
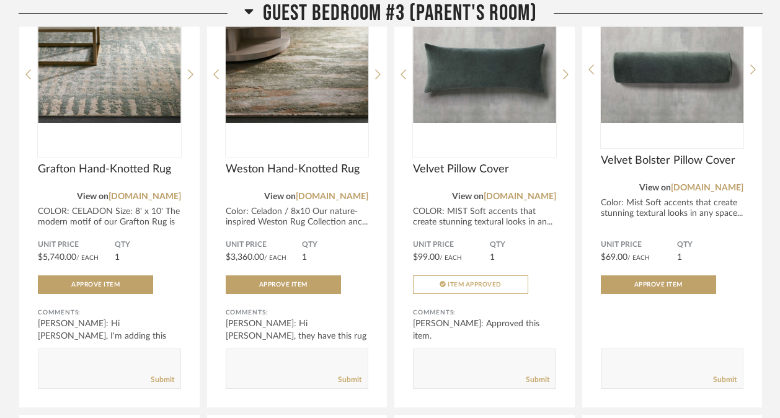
click at [188, 80] on icon at bounding box center [191, 74] width 6 height 11
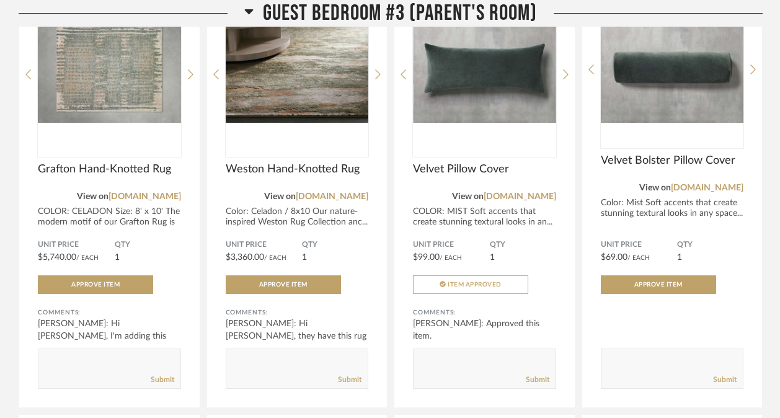
click at [188, 80] on icon at bounding box center [191, 74] width 6 height 11
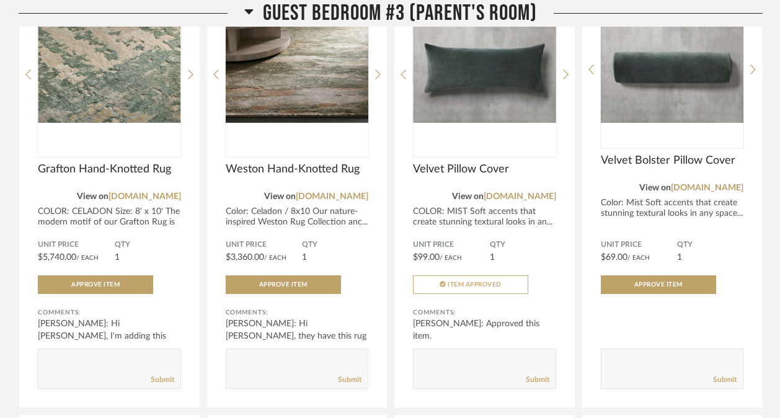
click at [188, 80] on icon at bounding box center [191, 74] width 6 height 11
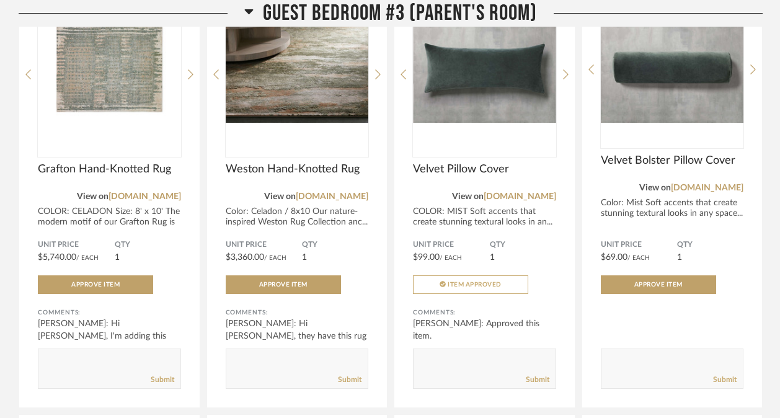
click at [188, 80] on icon at bounding box center [191, 74] width 6 height 11
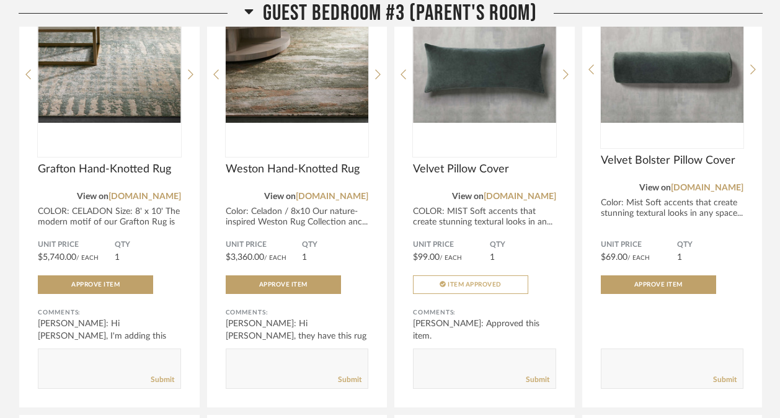
click at [188, 80] on icon at bounding box center [191, 74] width 6 height 11
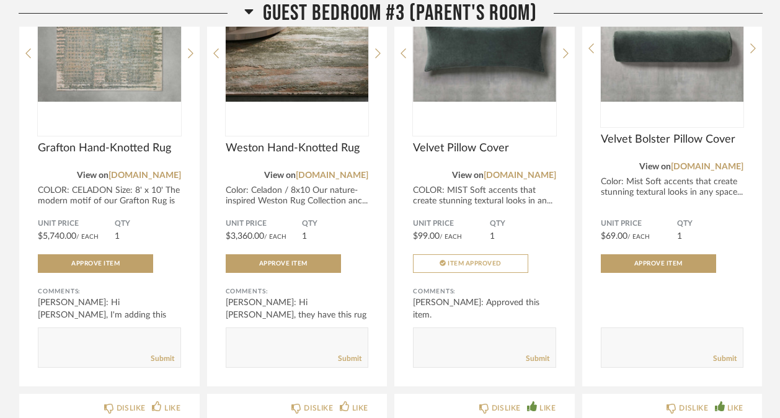
scroll to position [8082, 0]
click at [377, 59] on icon at bounding box center [378, 53] width 6 height 11
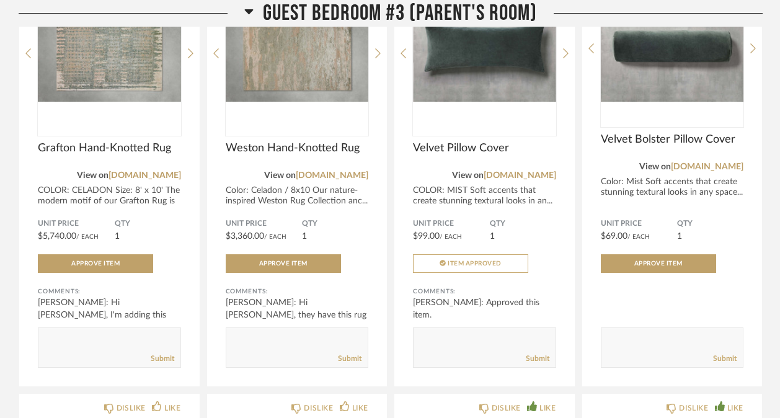
click at [377, 59] on icon at bounding box center [378, 53] width 6 height 11
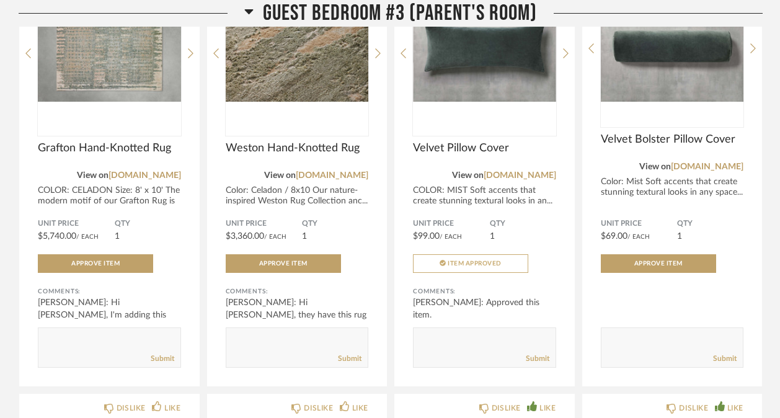
click at [377, 59] on icon at bounding box center [378, 53] width 6 height 11
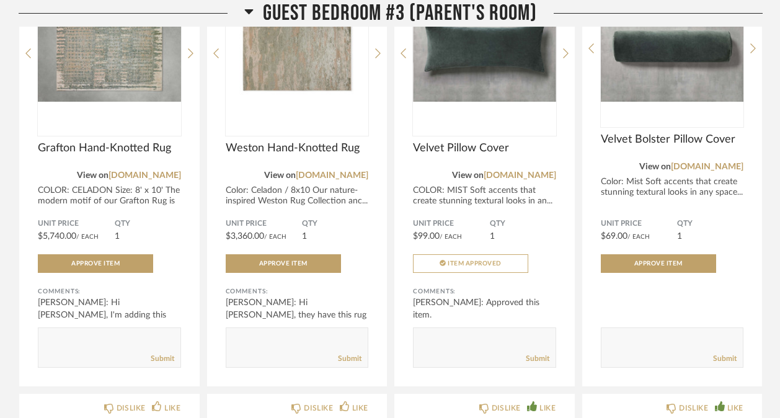
click at [377, 59] on icon at bounding box center [378, 53] width 6 height 11
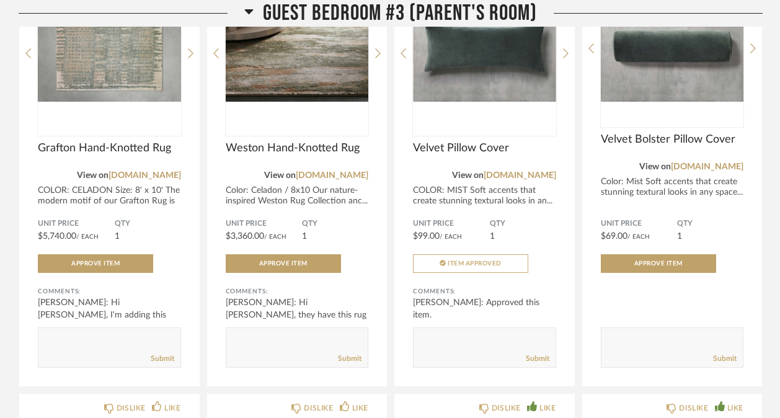
click at [377, 59] on icon at bounding box center [378, 53] width 6 height 11
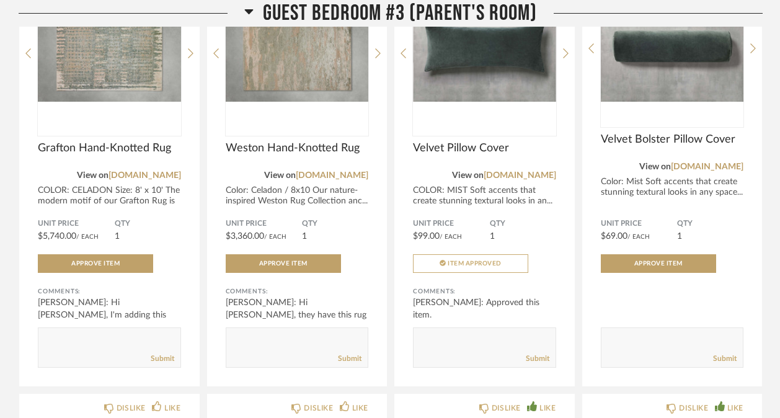
click at [377, 59] on icon at bounding box center [378, 53] width 6 height 11
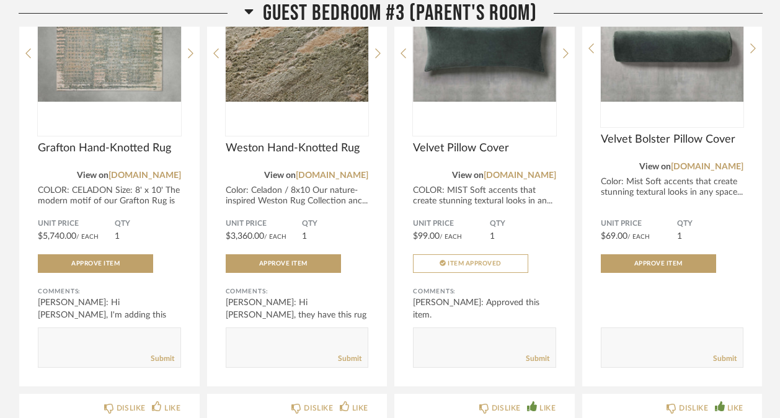
click at [181, 235] on div "DISLIKE LIKE Grafton Hand-Knotted Rug View on [DOMAIN_NAME] COLOR: CELADON Size…" at bounding box center [109, 165] width 180 height 442
click at [191, 58] on icon at bounding box center [191, 53] width 6 height 10
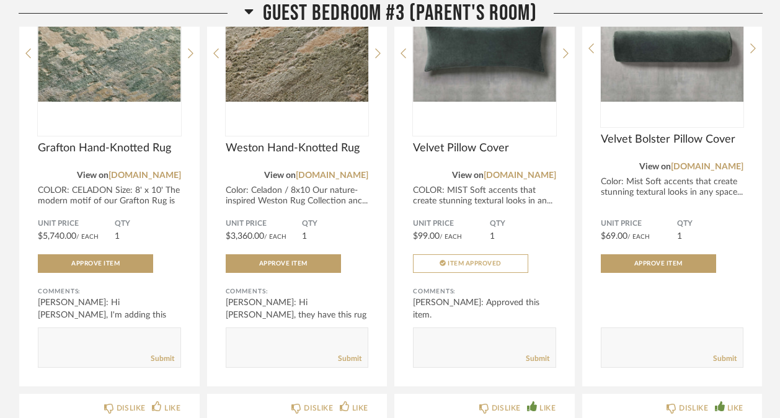
click at [191, 58] on icon at bounding box center [191, 53] width 6 height 10
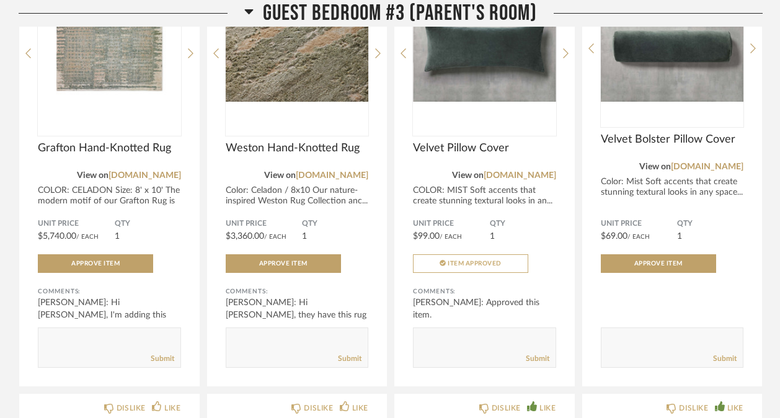
click at [191, 58] on icon at bounding box center [191, 53] width 6 height 10
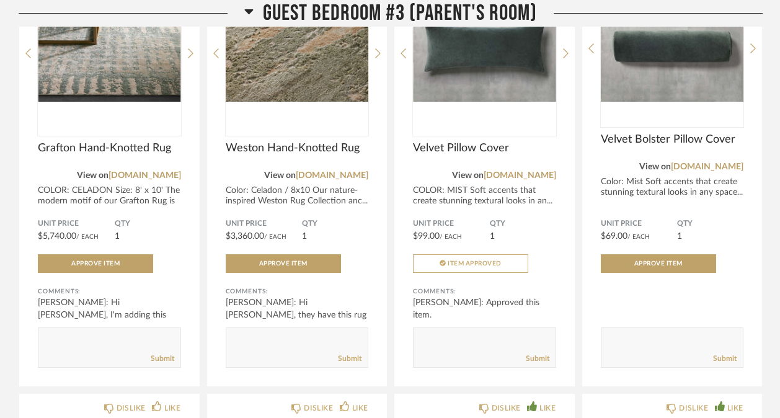
click at [191, 58] on icon at bounding box center [191, 53] width 6 height 10
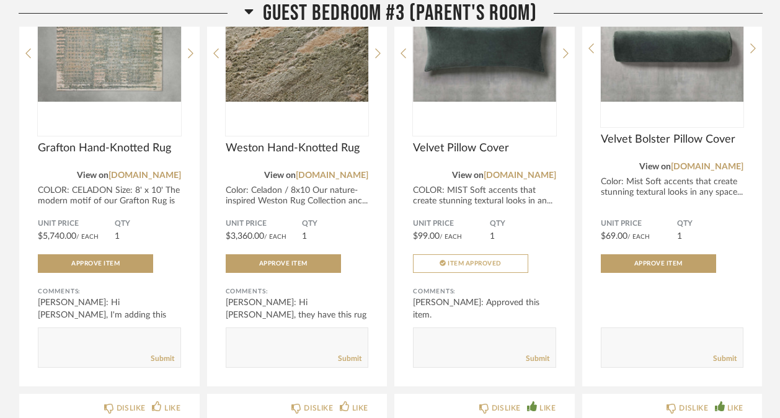
click at [191, 58] on icon at bounding box center [191, 53] width 6 height 10
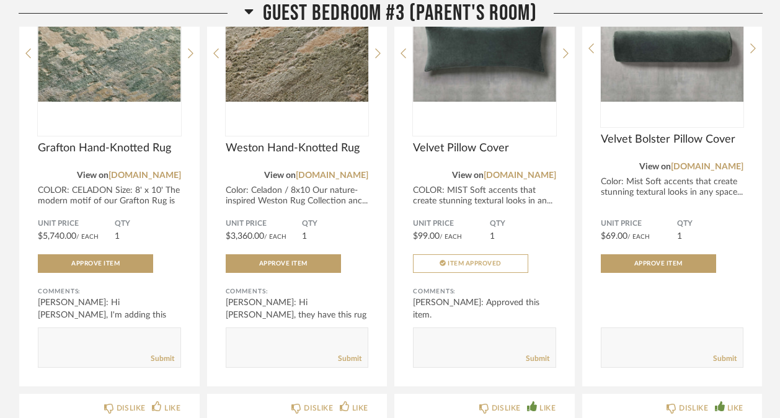
click at [191, 58] on icon at bounding box center [191, 53] width 6 height 10
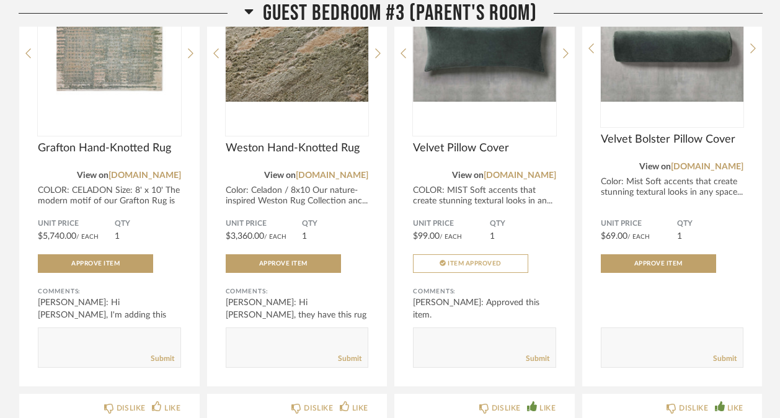
click at [191, 58] on icon at bounding box center [191, 53] width 6 height 10
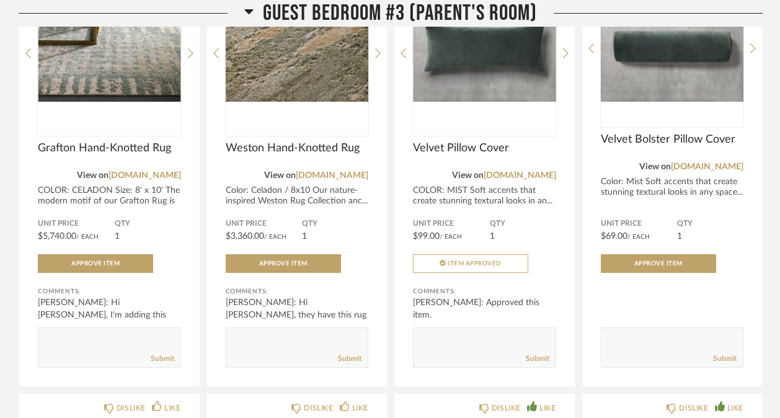
click at [376, 59] on icon at bounding box center [378, 53] width 6 height 11
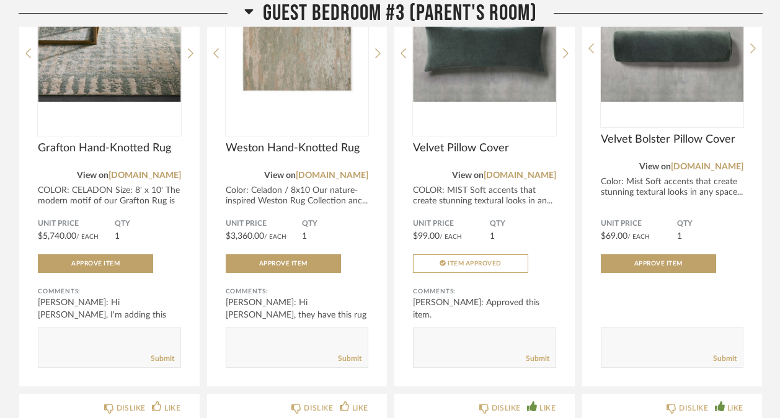
click at [376, 59] on icon at bounding box center [378, 53] width 6 height 11
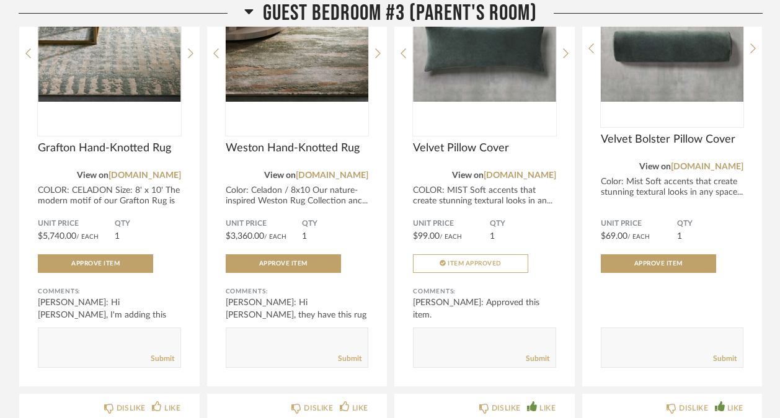
click at [376, 59] on icon at bounding box center [378, 53] width 6 height 11
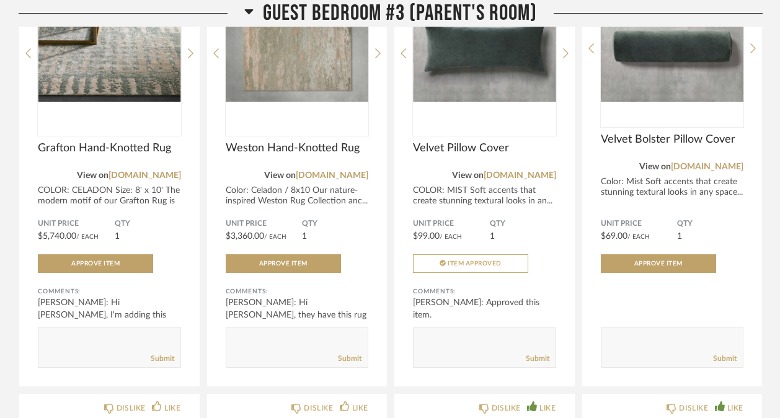
click at [376, 59] on icon at bounding box center [378, 53] width 6 height 11
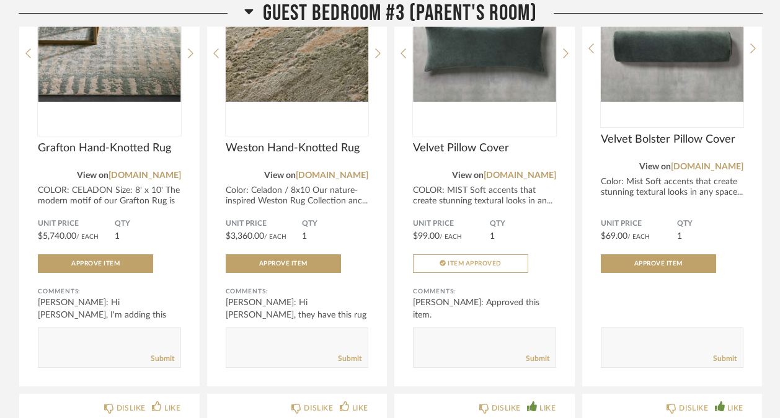
click at [376, 59] on icon at bounding box center [378, 53] width 6 height 11
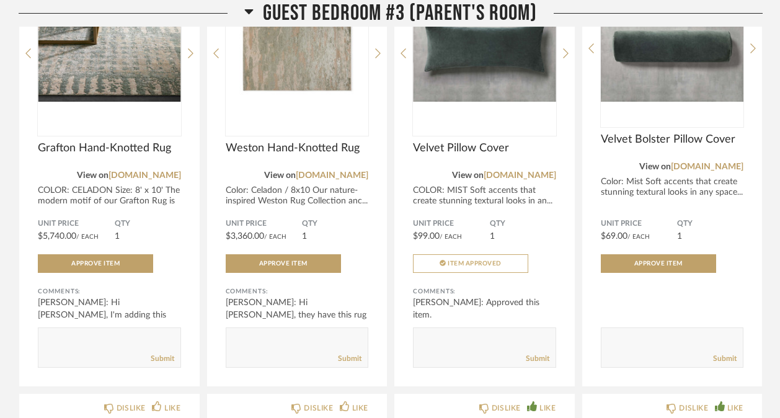
click at [376, 59] on icon at bounding box center [378, 53] width 6 height 11
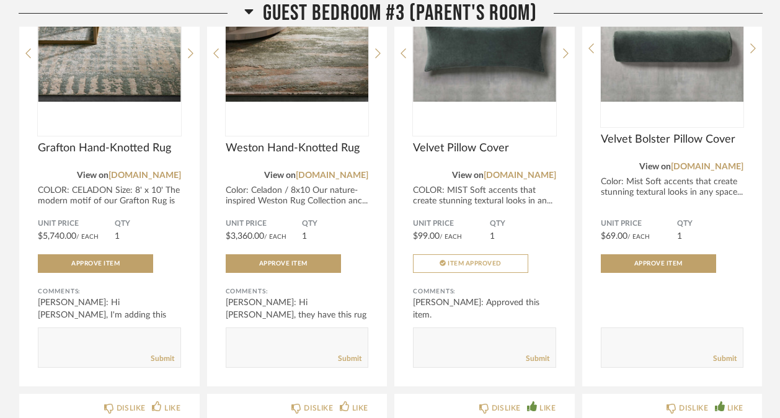
click at [376, 59] on icon at bounding box center [378, 53] width 6 height 11
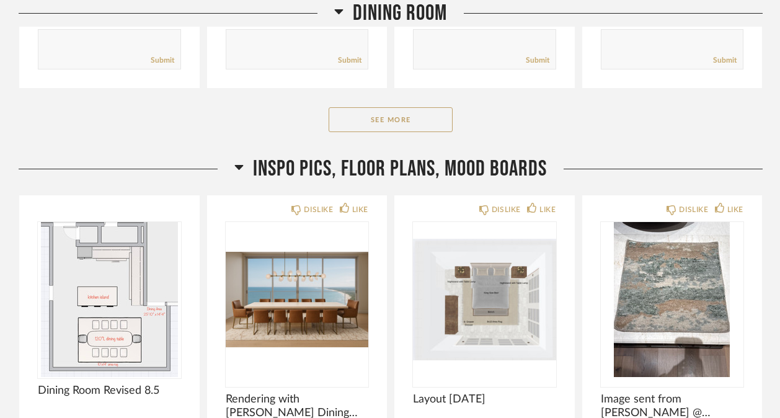
scroll to position [9828, 0]
click at [410, 133] on button "See More" at bounding box center [391, 120] width 124 height 25
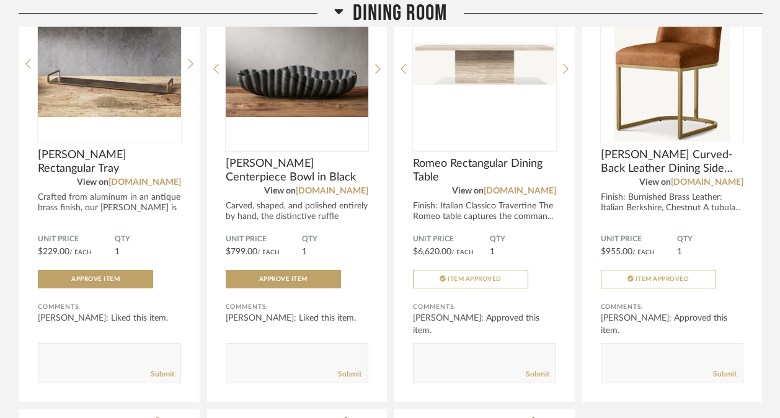
scroll to position [9514, 0]
click at [379, 74] on icon at bounding box center [378, 69] width 6 height 10
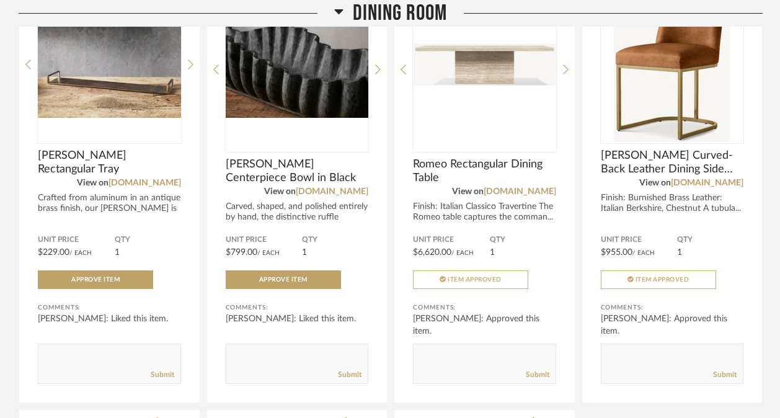
click at [379, 74] on icon at bounding box center [378, 69] width 6 height 10
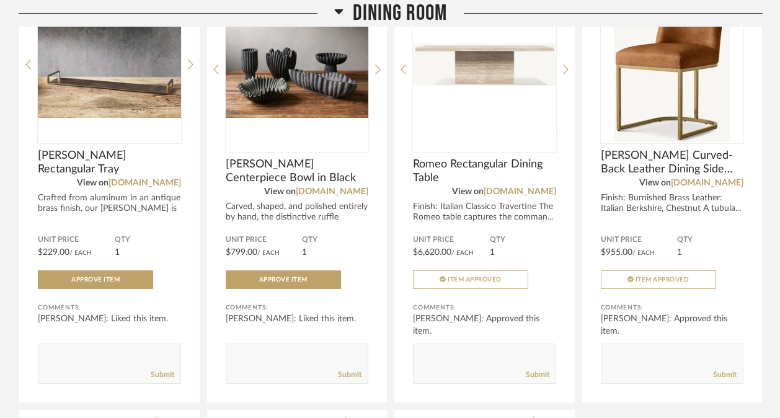
click at [379, 74] on icon at bounding box center [378, 69] width 6 height 10
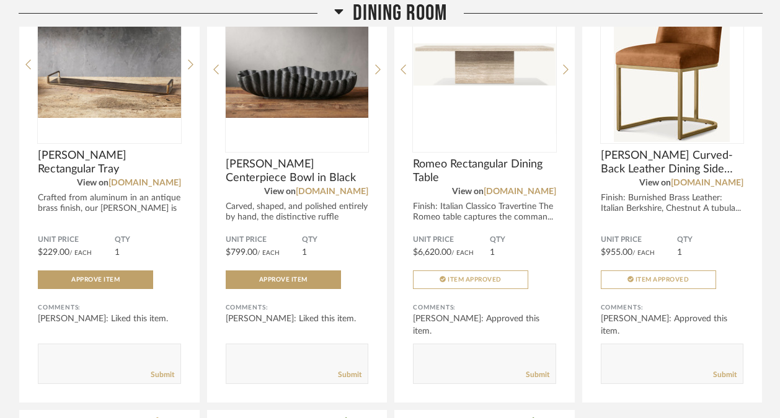
click at [379, 74] on icon at bounding box center [378, 69] width 6 height 10
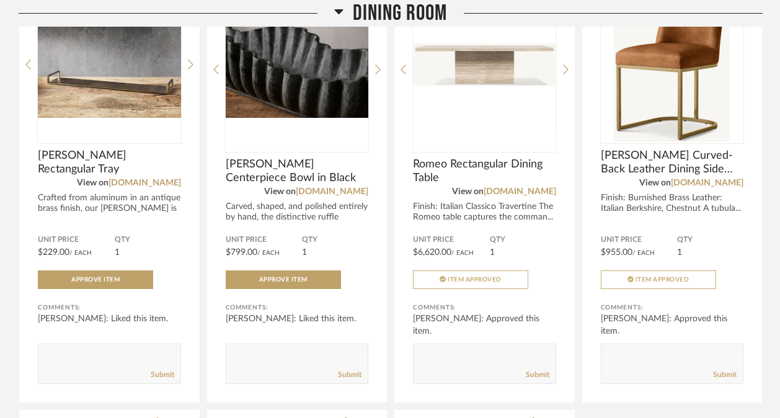
click at [379, 74] on icon at bounding box center [378, 69] width 6 height 10
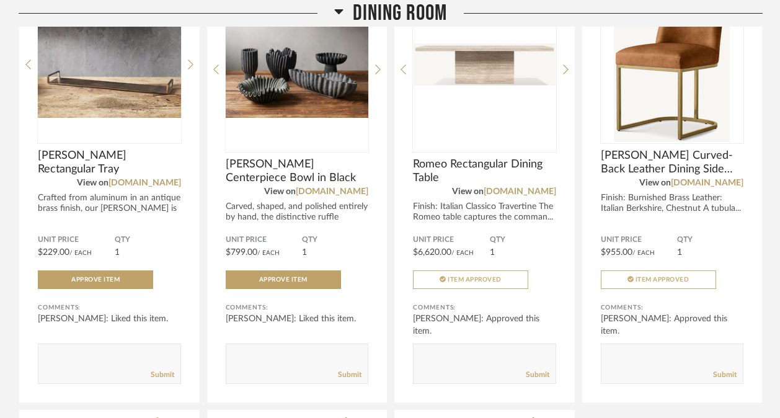
click at [379, 74] on icon at bounding box center [378, 69] width 6 height 10
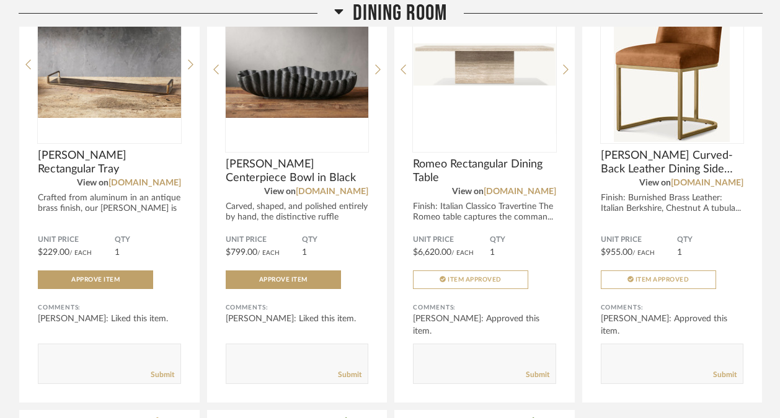
click at [379, 74] on icon at bounding box center [378, 69] width 6 height 10
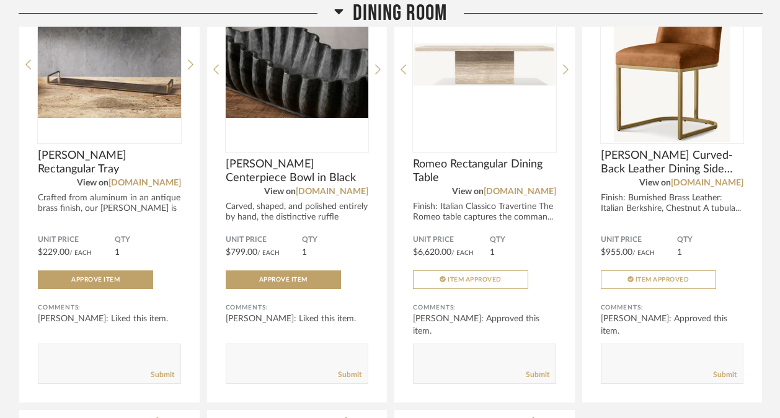
click at [379, 74] on icon at bounding box center [378, 69] width 6 height 10
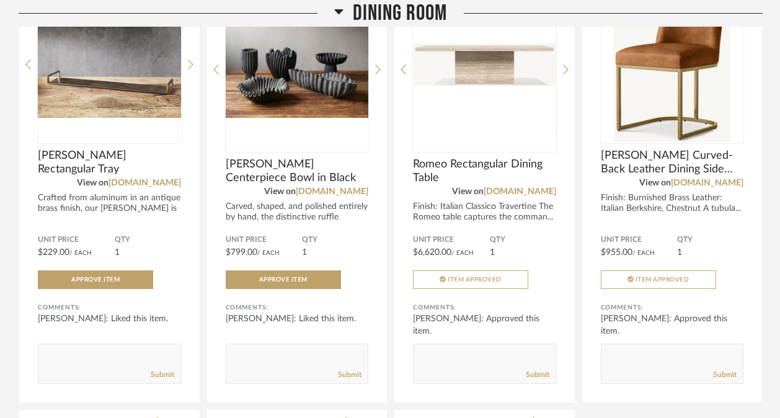
click at [379, 74] on icon at bounding box center [378, 69] width 6 height 10
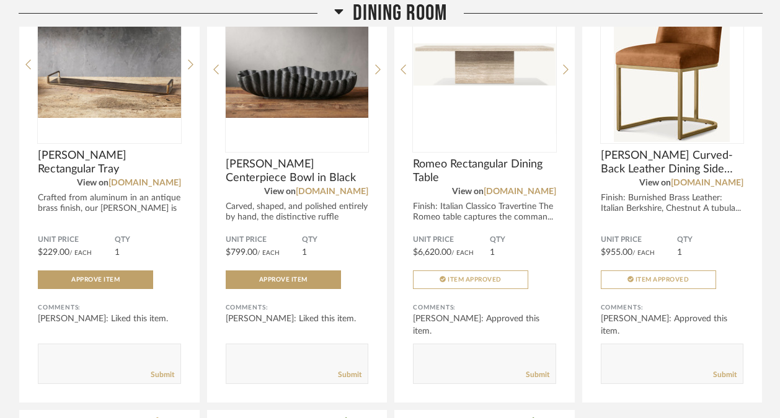
click at [379, 74] on icon at bounding box center [378, 69] width 6 height 10
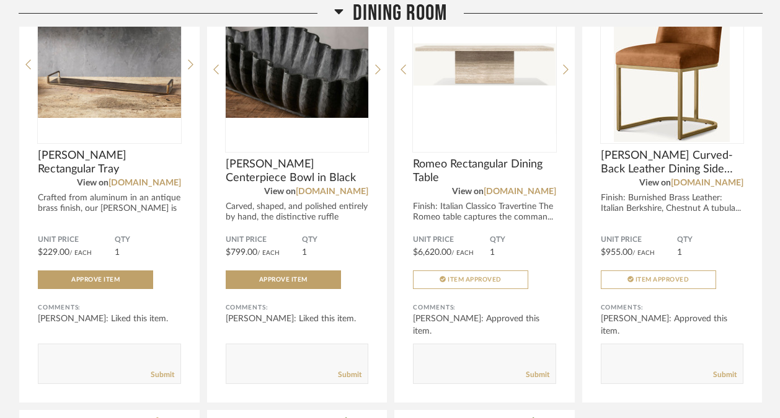
click at [379, 74] on icon at bounding box center [378, 69] width 6 height 10
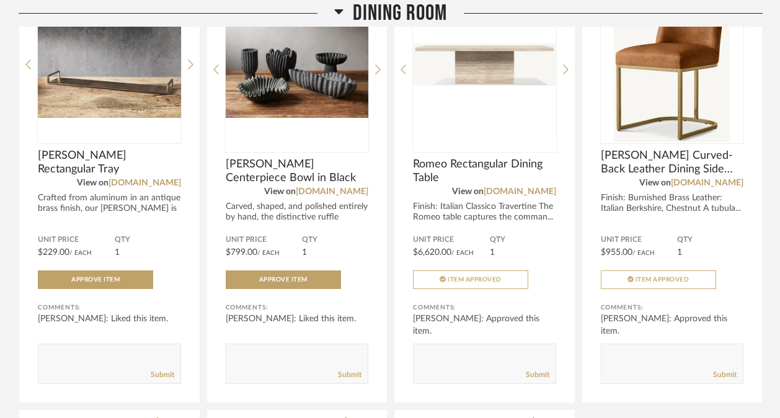
click at [379, 74] on icon at bounding box center [378, 69] width 6 height 10
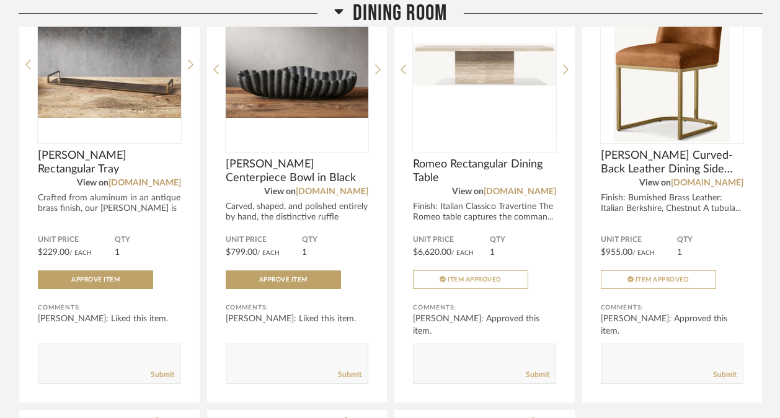
click at [329, 112] on img "0" at bounding box center [297, 64] width 143 height 155
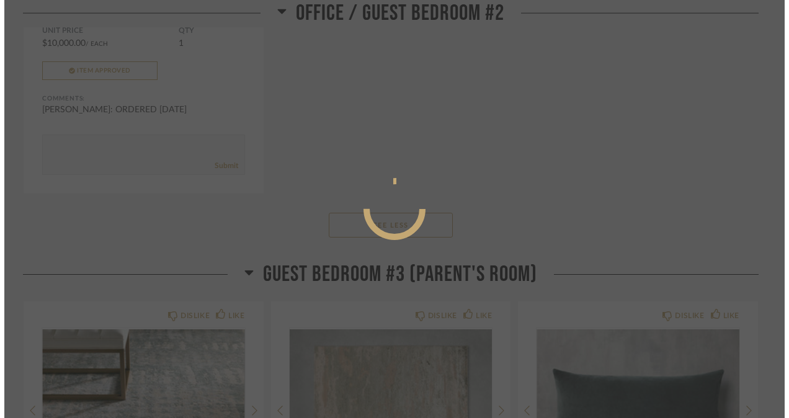
scroll to position [0, 0]
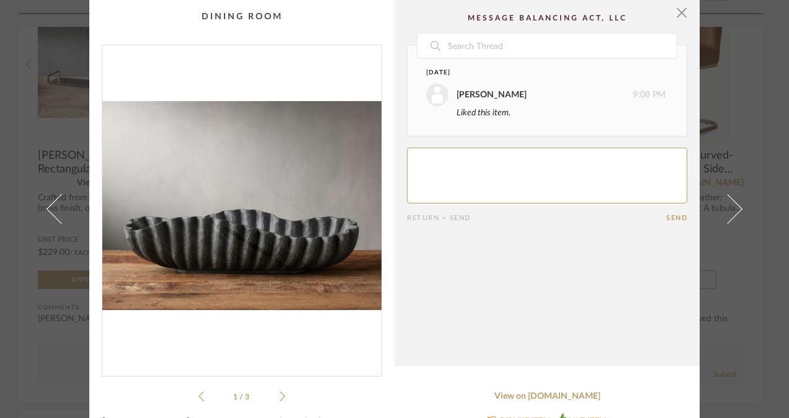
click at [418, 230] on cpp-summary-comments "Date [DATE] [PERSON_NAME] 9:08 PM Liked this item. Return = Send Send" at bounding box center [546, 183] width 305 height 366
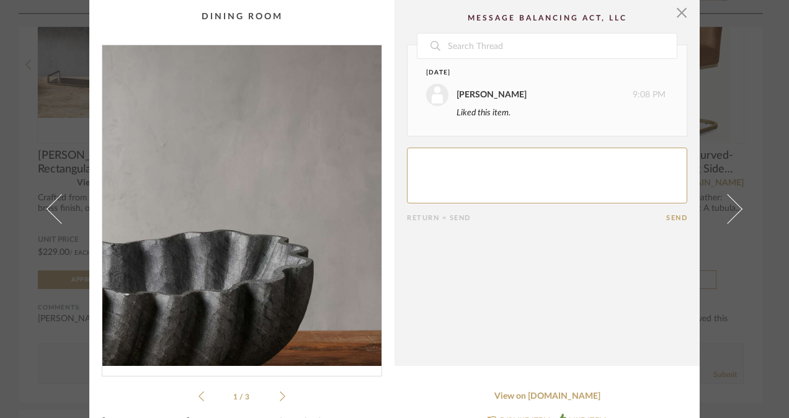
click at [356, 208] on img "0" at bounding box center [241, 205] width 279 height 321
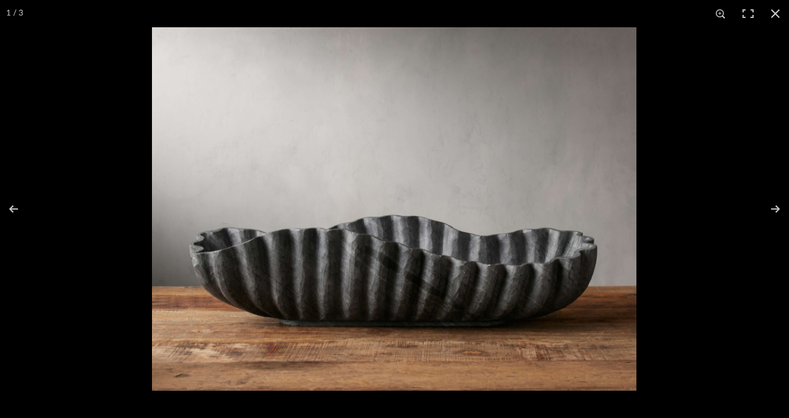
click at [778, 206] on button at bounding box center [766, 209] width 43 height 62
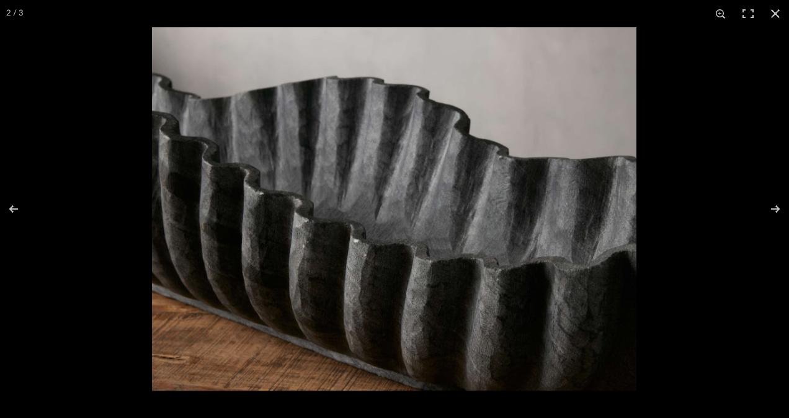
click at [778, 206] on button at bounding box center [766, 209] width 43 height 62
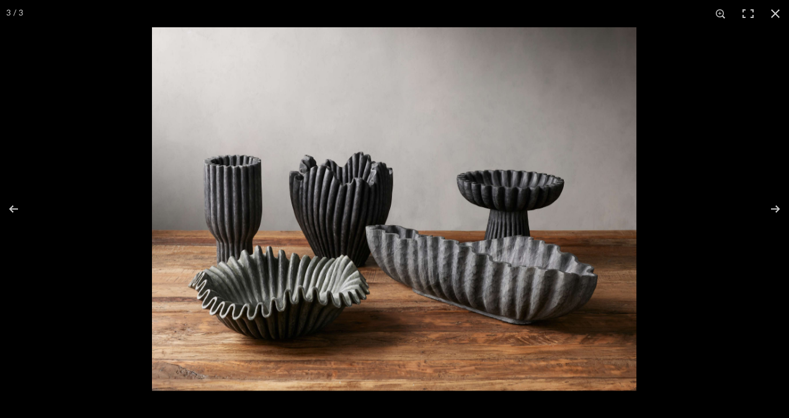
click at [778, 206] on button at bounding box center [766, 209] width 43 height 62
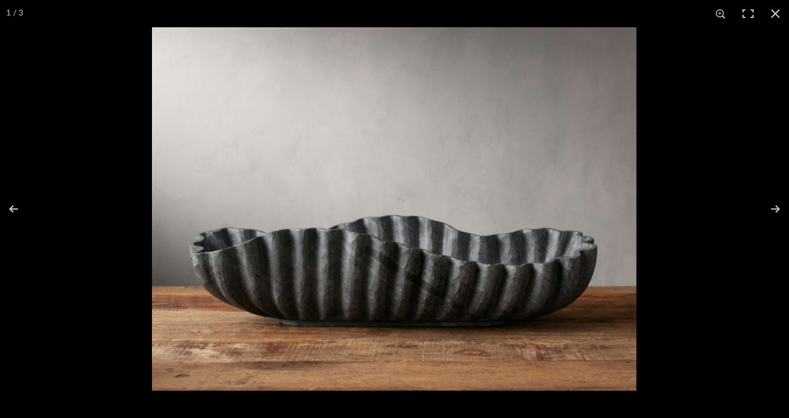
click at [778, 206] on button at bounding box center [766, 209] width 43 height 62
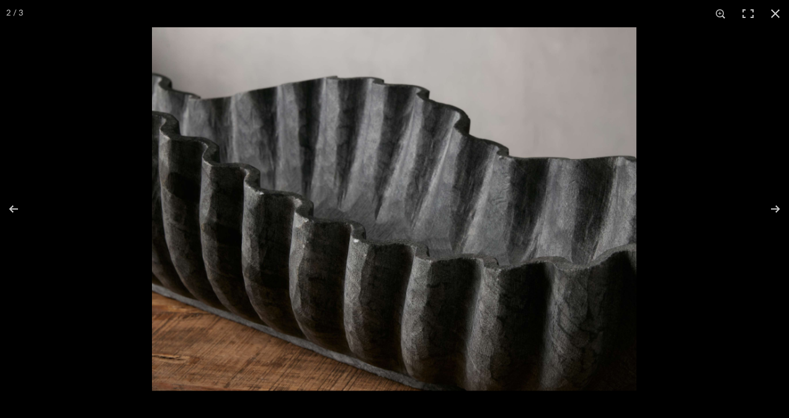
click at [778, 206] on button at bounding box center [766, 209] width 43 height 62
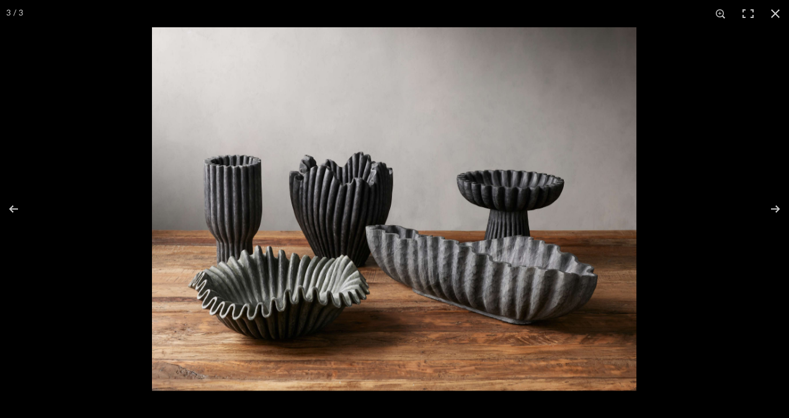
click at [778, 206] on button at bounding box center [766, 209] width 43 height 62
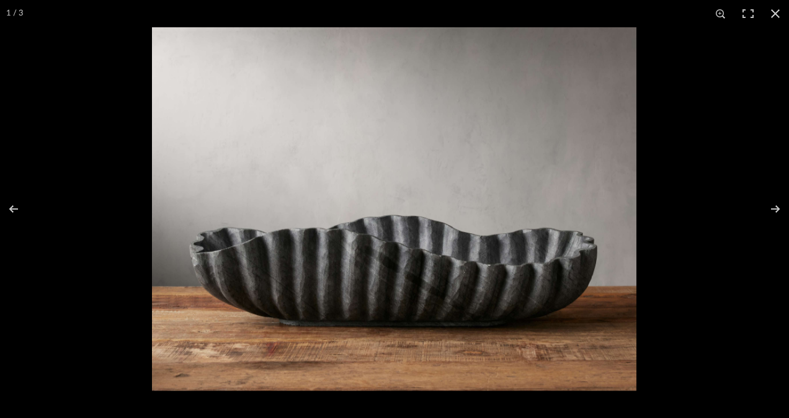
click at [778, 206] on button at bounding box center [766, 209] width 43 height 62
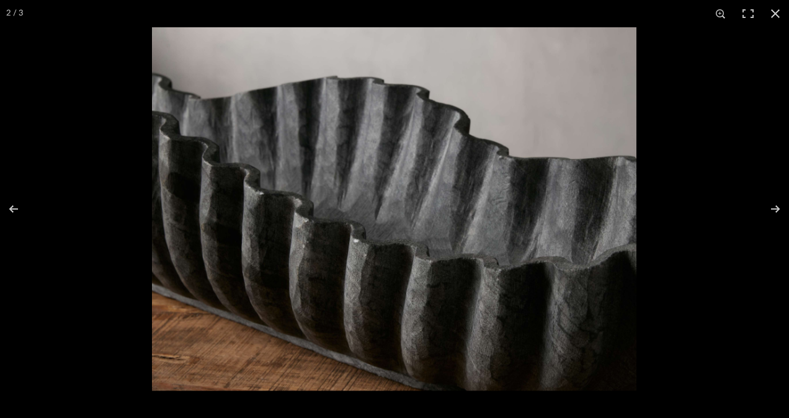
click at [778, 206] on button at bounding box center [766, 209] width 43 height 62
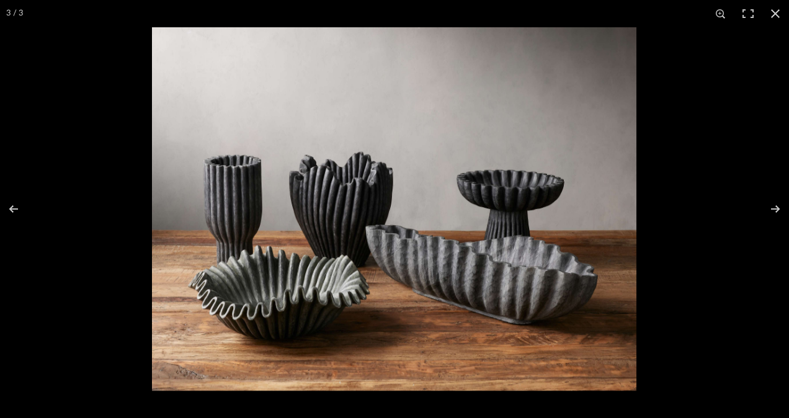
click at [778, 206] on button at bounding box center [766, 209] width 43 height 62
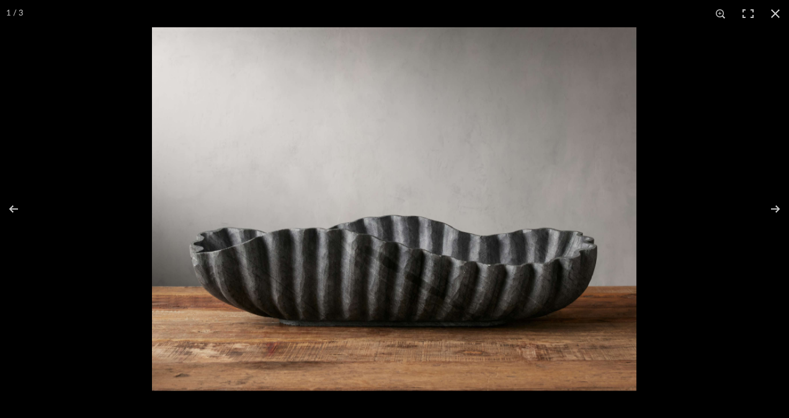
click at [778, 206] on button at bounding box center [766, 209] width 43 height 62
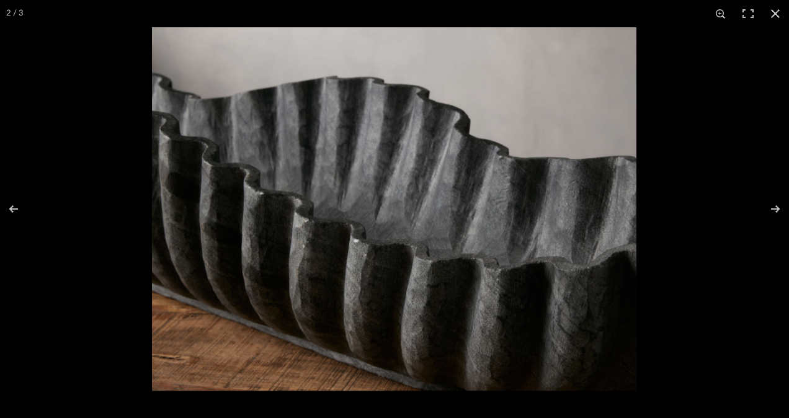
click at [778, 206] on button at bounding box center [766, 209] width 43 height 62
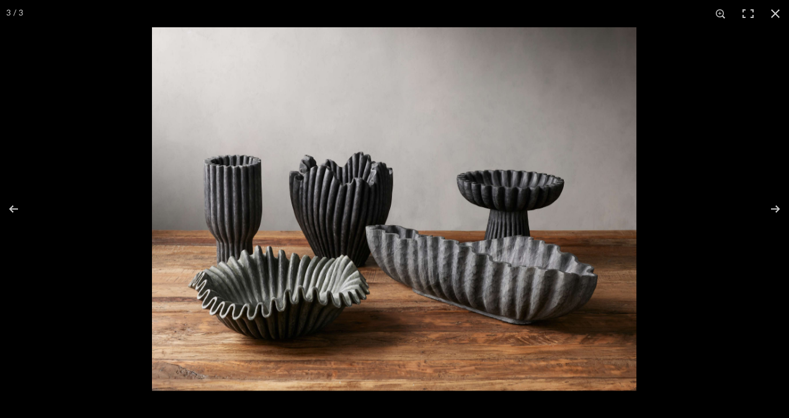
click at [778, 206] on button at bounding box center [766, 209] width 43 height 62
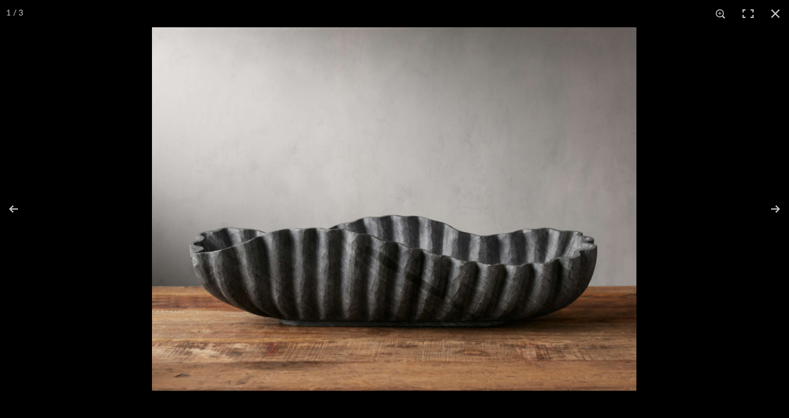
click at [777, 14] on button at bounding box center [774, 13] width 27 height 27
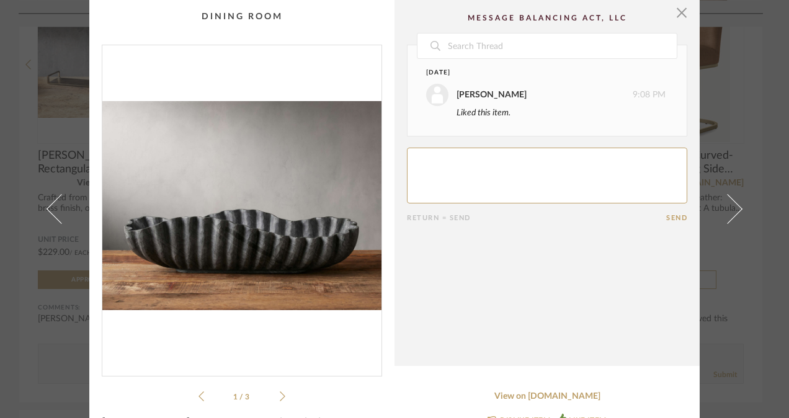
click at [777, 14] on div "× 1 / 3 Date [DATE] [PERSON_NAME] 9:08 PM Liked this item. Return = Send Send […" at bounding box center [394, 209] width 789 height 418
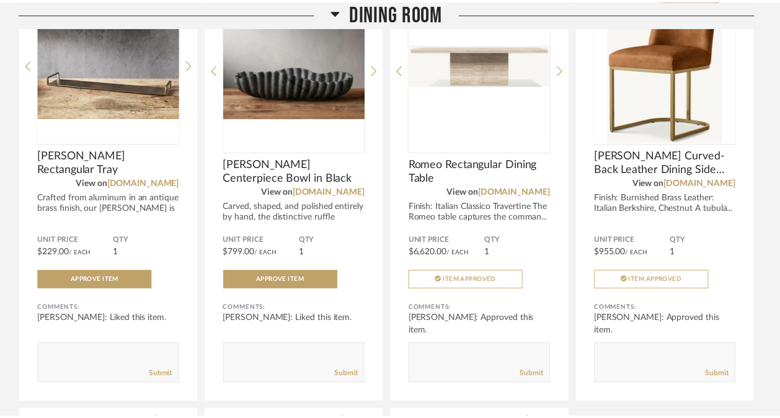
scroll to position [9514, 0]
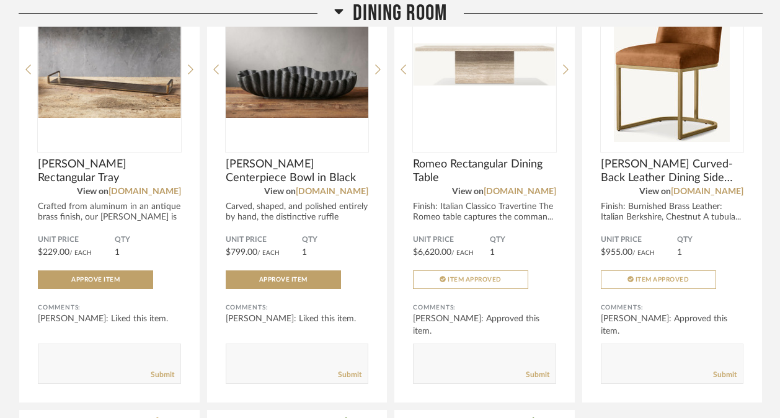
click at [109, 120] on img "0" at bounding box center [109, 64] width 143 height 155
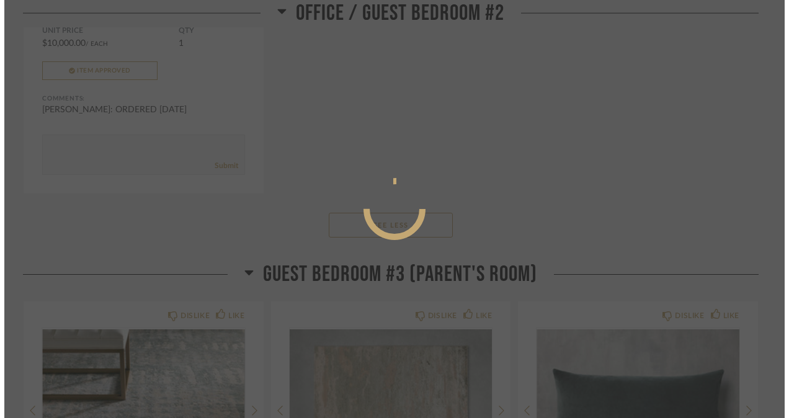
scroll to position [0, 0]
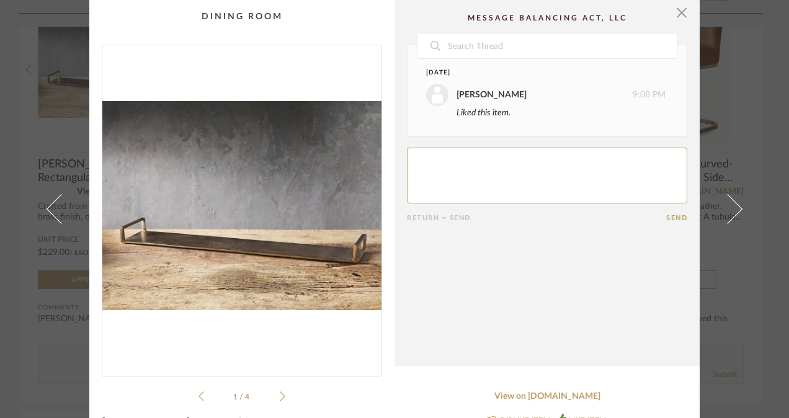
click at [734, 208] on span at bounding box center [727, 209] width 30 height 30
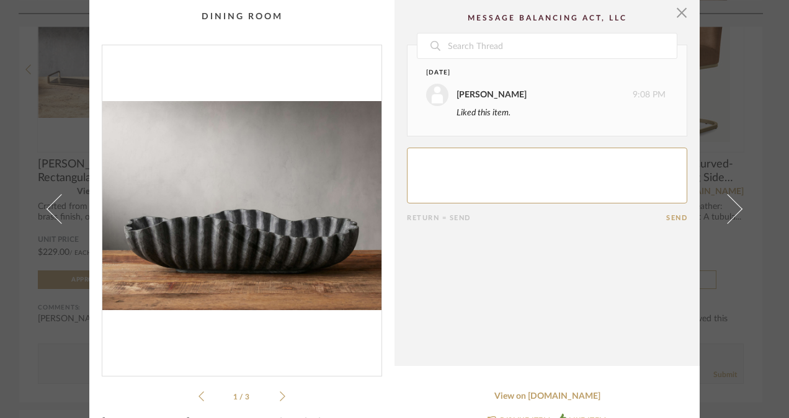
click at [734, 208] on span at bounding box center [727, 209] width 30 height 30
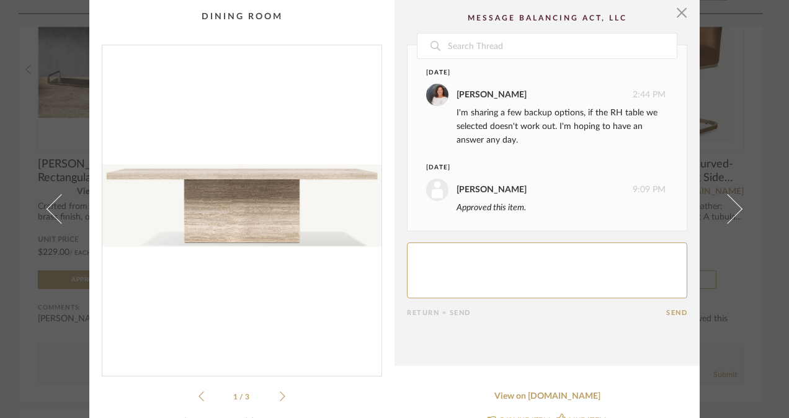
click at [675, 13] on span "button" at bounding box center [681, 12] width 25 height 25
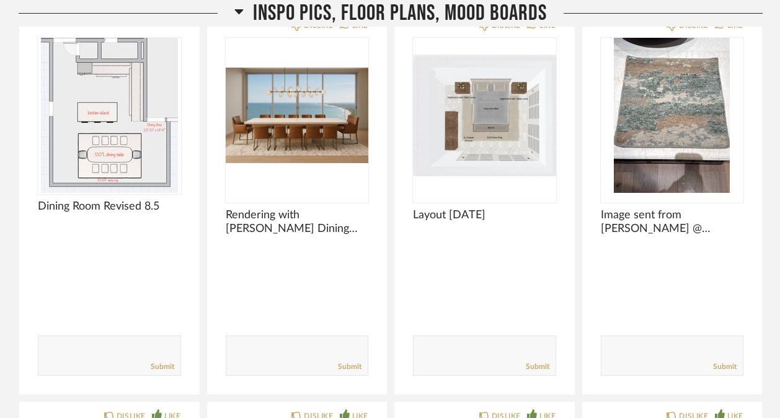
scroll to position [10463, 0]
click at [684, 174] on img "0" at bounding box center [672, 114] width 143 height 155
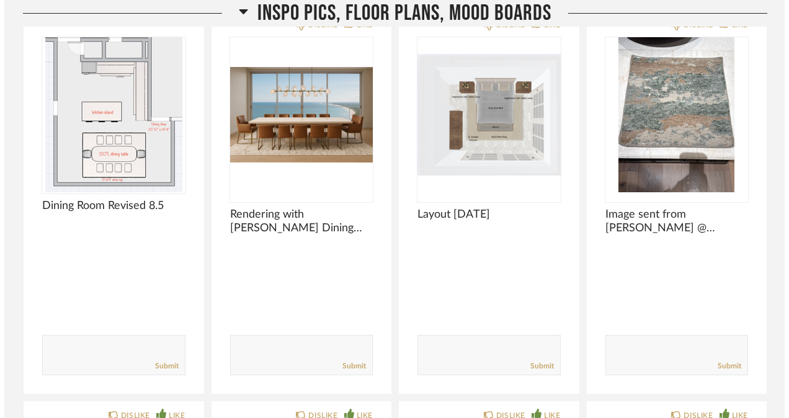
scroll to position [0, 0]
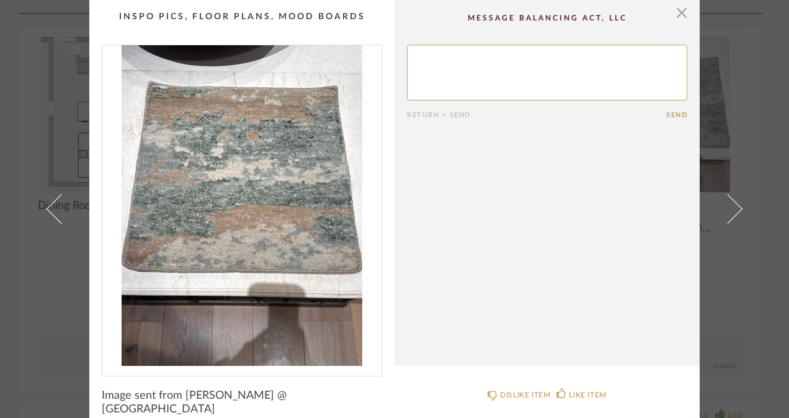
click at [673, 17] on span "button" at bounding box center [681, 12] width 25 height 25
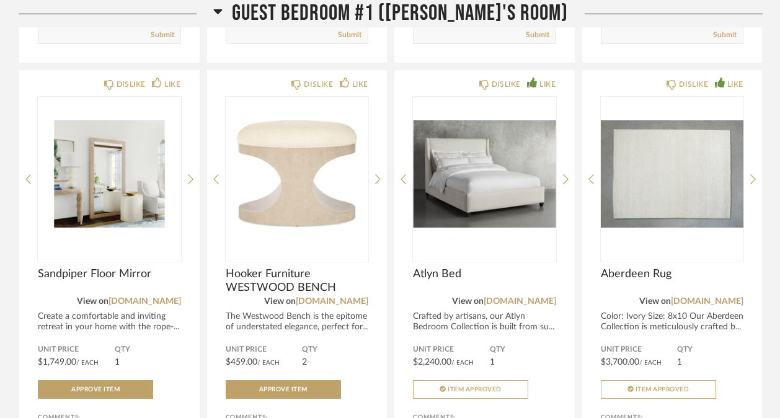
scroll to position [5594, 0]
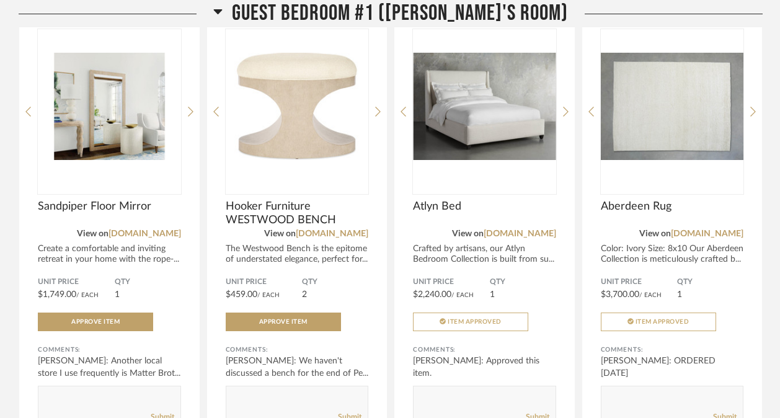
click at [378, 117] on icon at bounding box center [378, 112] width 6 height 10
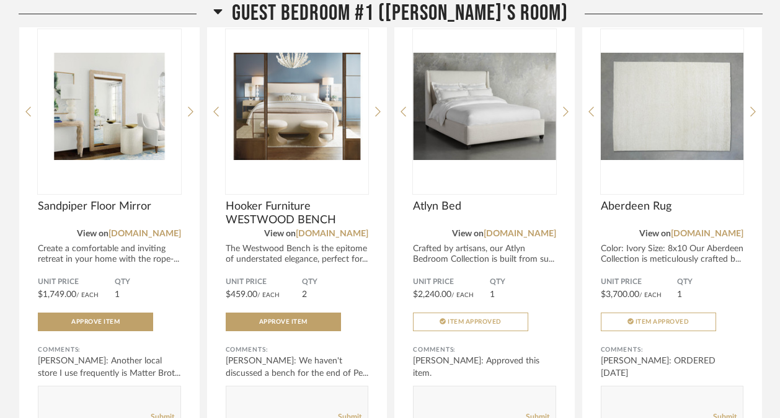
click at [378, 117] on icon at bounding box center [378, 112] width 6 height 10
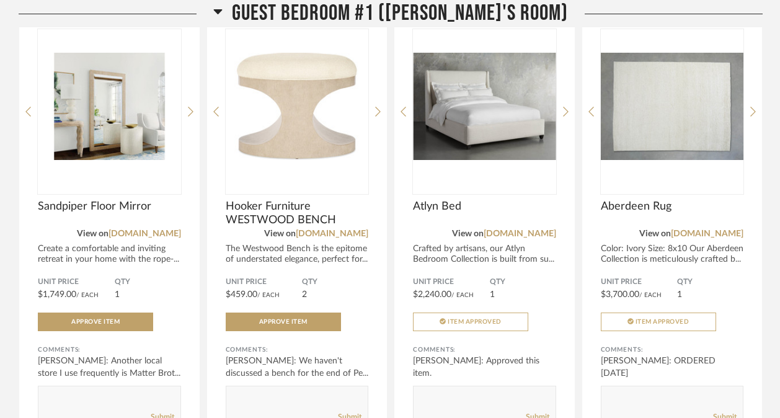
click at [337, 127] on img "0" at bounding box center [297, 106] width 143 height 155
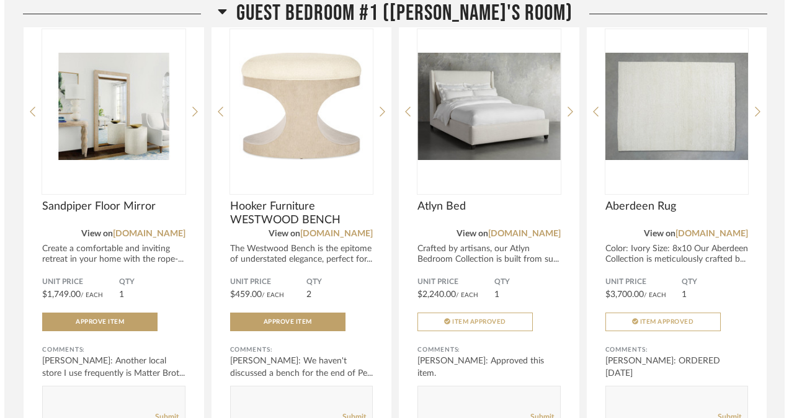
scroll to position [0, 0]
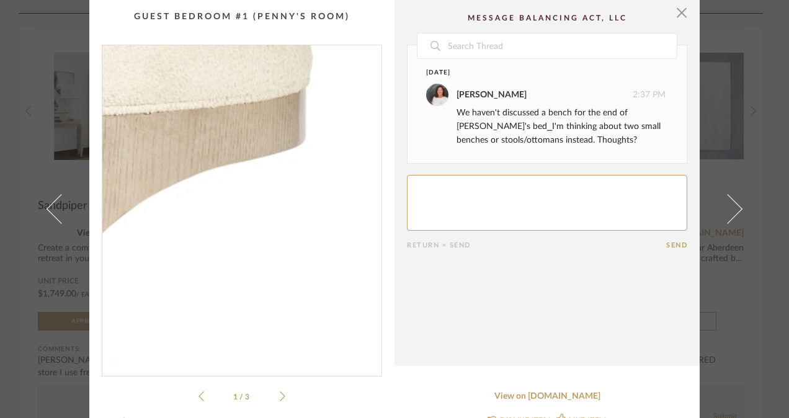
click at [355, 184] on img "0" at bounding box center [241, 205] width 279 height 321
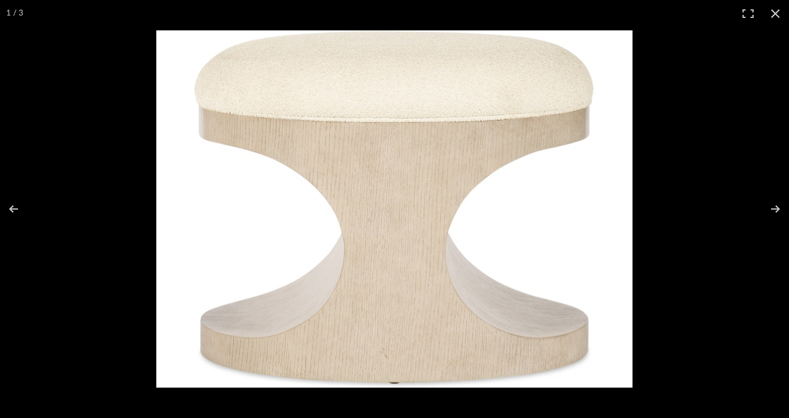
click at [777, 207] on button at bounding box center [766, 209] width 43 height 62
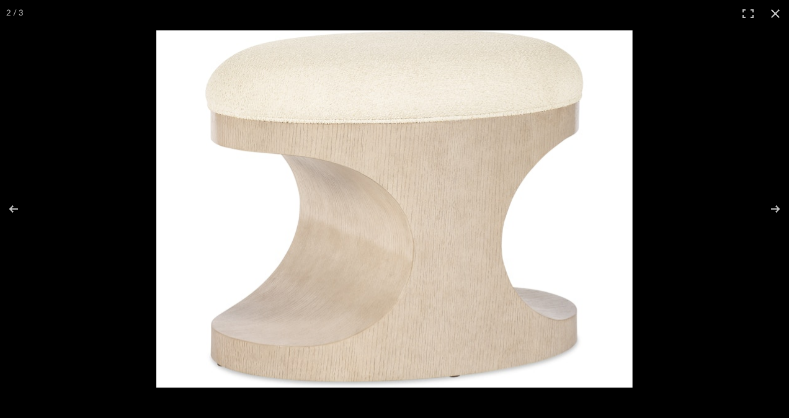
click at [777, 207] on button at bounding box center [766, 209] width 43 height 62
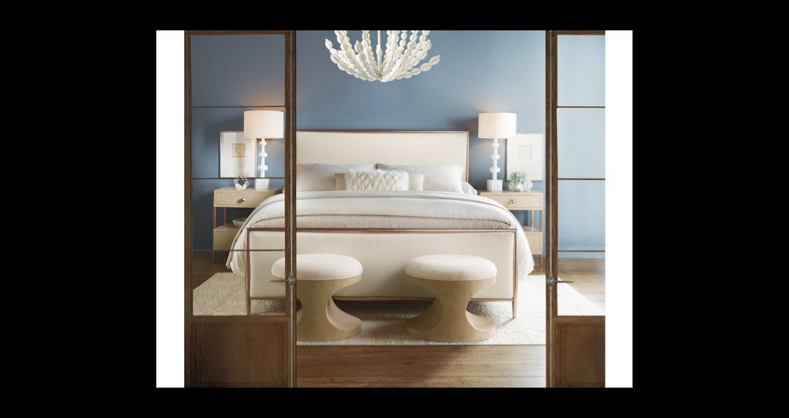
click at [775, 15] on button at bounding box center [774, 13] width 27 height 27
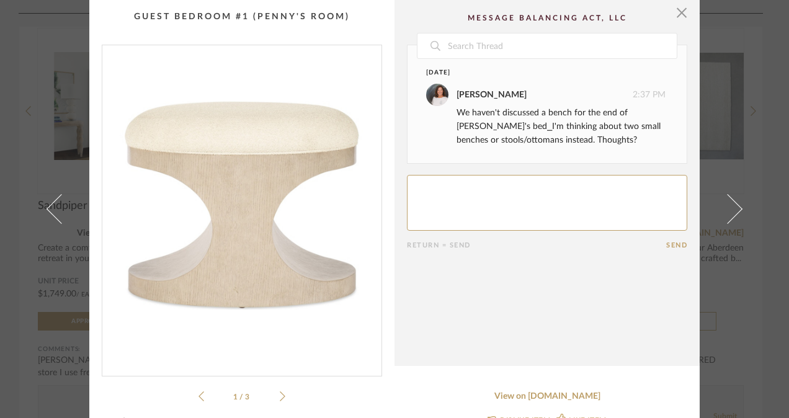
click at [674, 13] on span "button" at bounding box center [681, 12] width 25 height 25
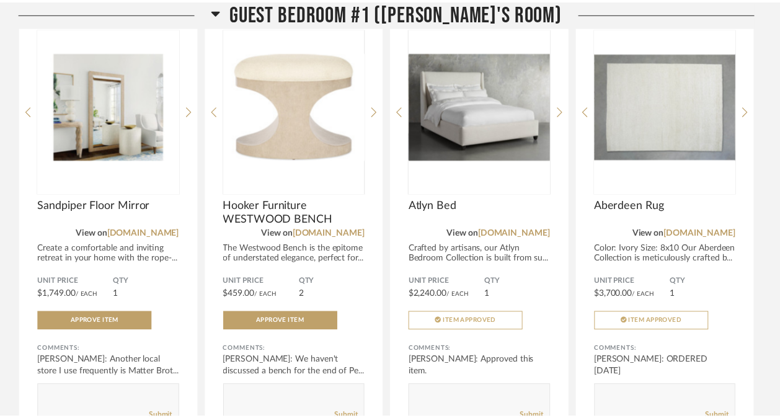
scroll to position [5594, 0]
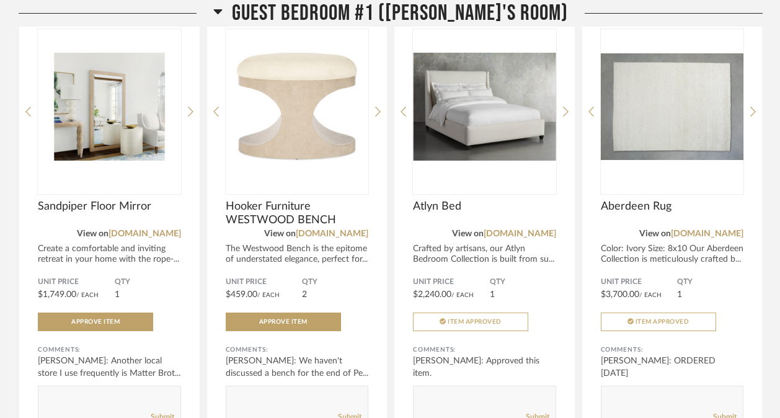
click at [515, 127] on img "0" at bounding box center [484, 106] width 143 height 155
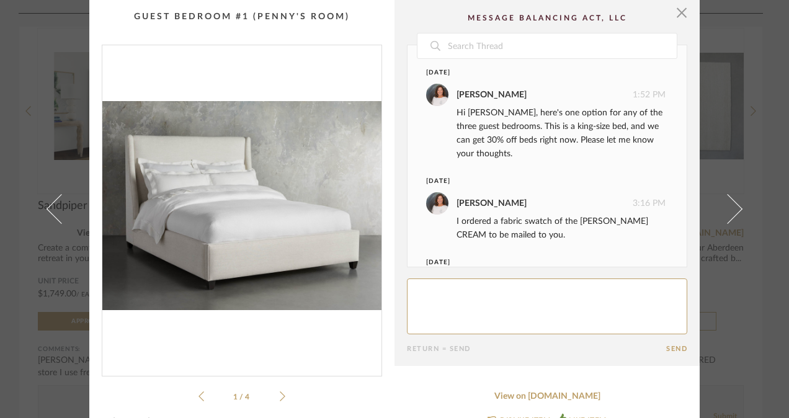
scroll to position [126, 0]
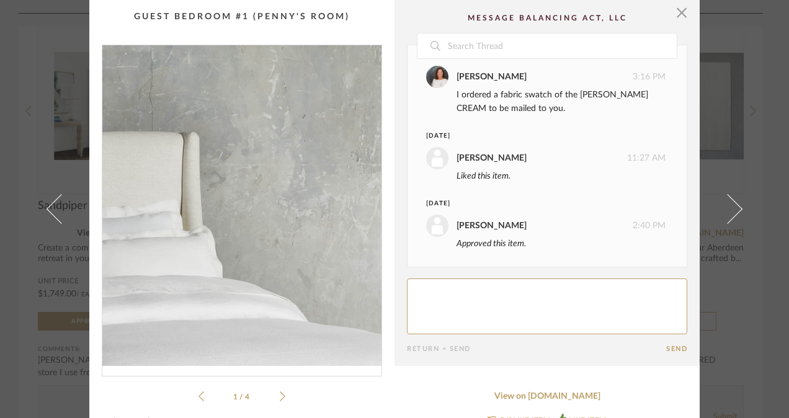
click at [260, 161] on img "0" at bounding box center [241, 205] width 279 height 321
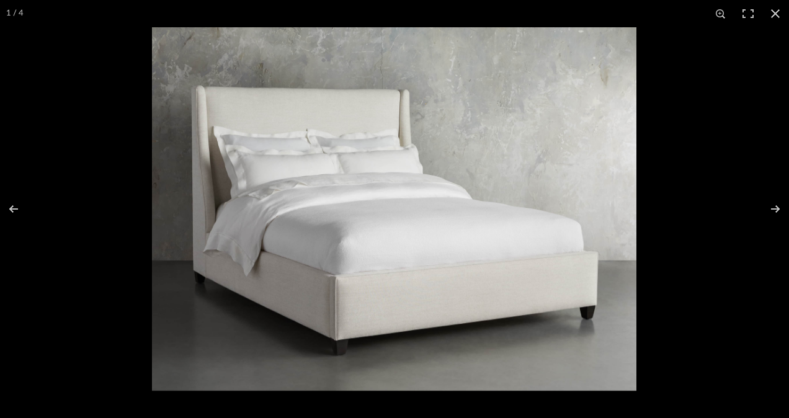
click at [774, 204] on button at bounding box center [766, 209] width 43 height 62
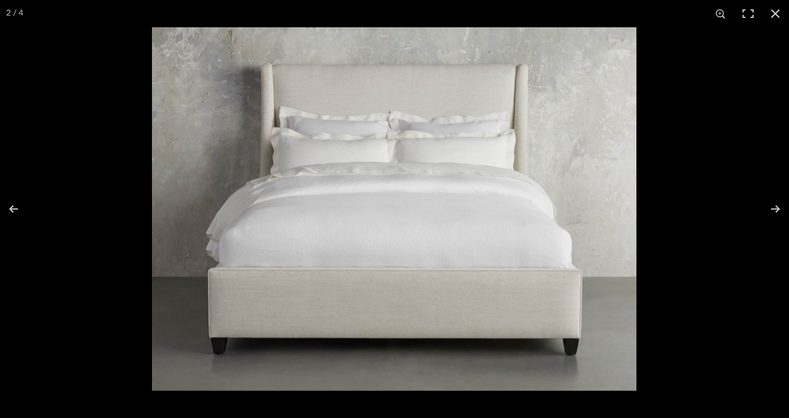
click at [774, 204] on button at bounding box center [766, 209] width 43 height 62
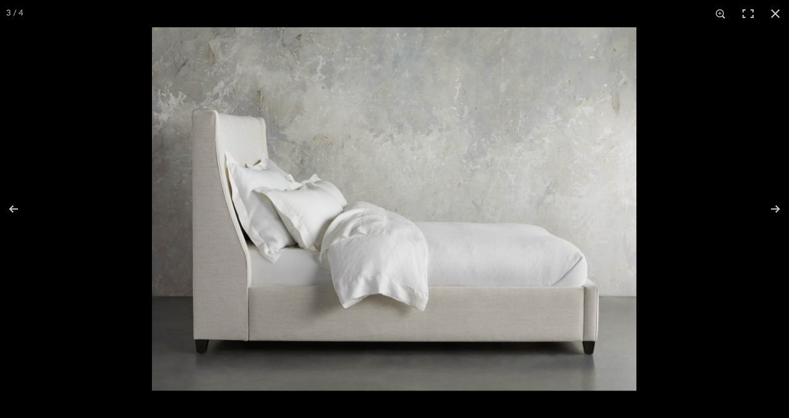
click at [774, 204] on button at bounding box center [766, 209] width 43 height 62
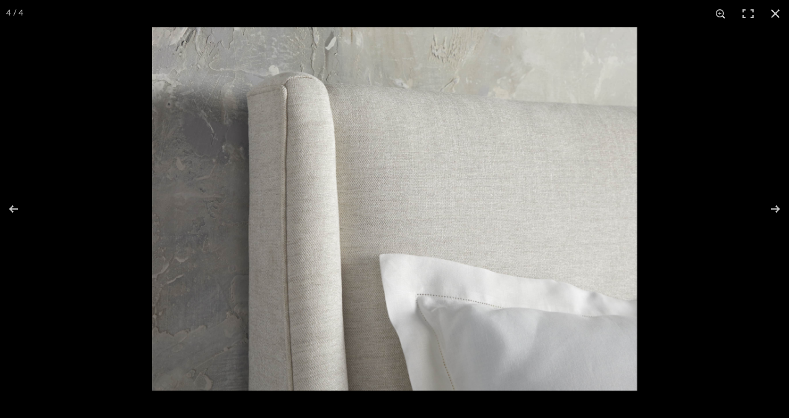
click at [774, 204] on button at bounding box center [766, 209] width 43 height 62
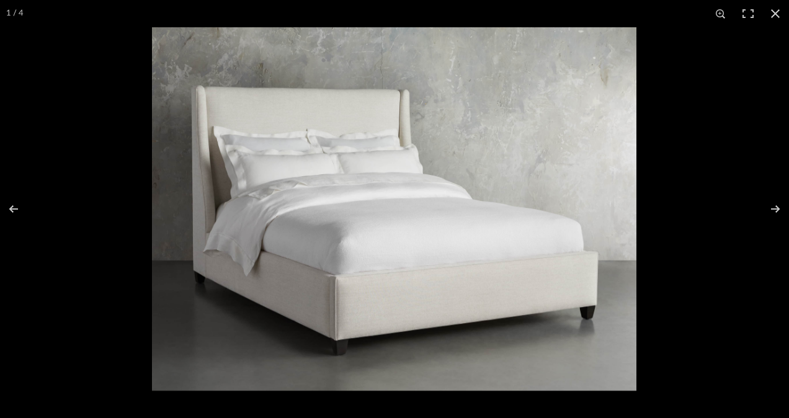
click at [774, 204] on button at bounding box center [766, 209] width 43 height 62
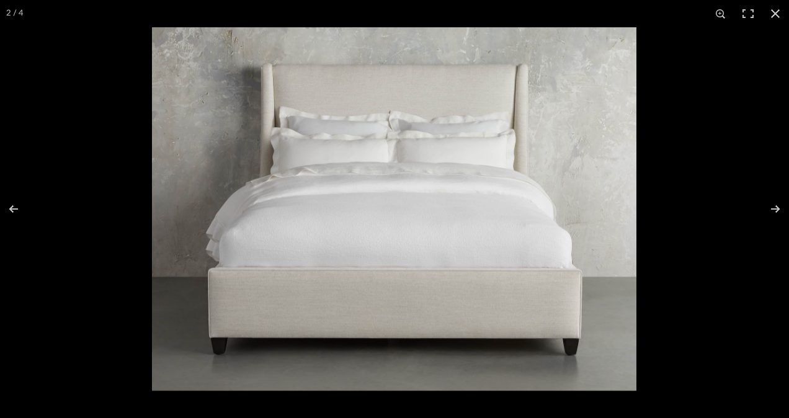
click at [775, 12] on button at bounding box center [774, 13] width 27 height 27
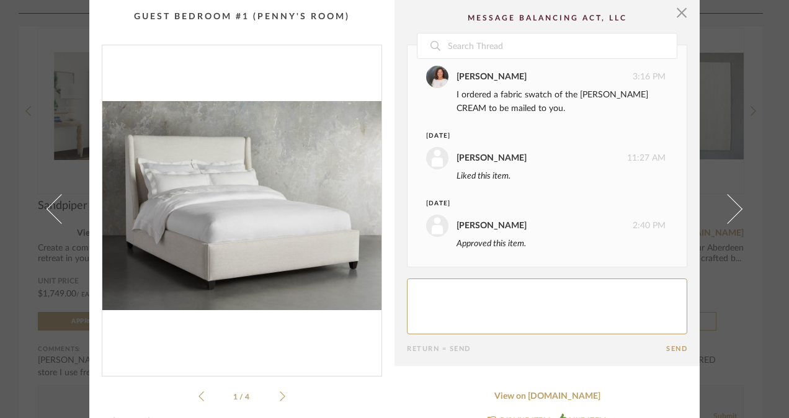
click at [676, 7] on span "button" at bounding box center [681, 12] width 25 height 25
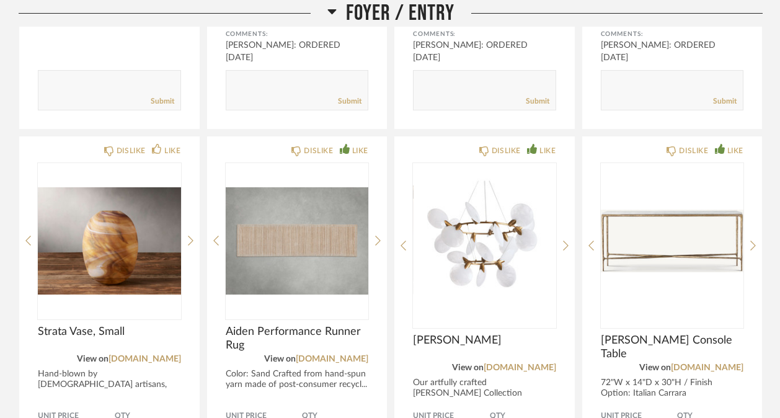
scroll to position [0, 0]
